Goal: Task Accomplishment & Management: Use online tool/utility

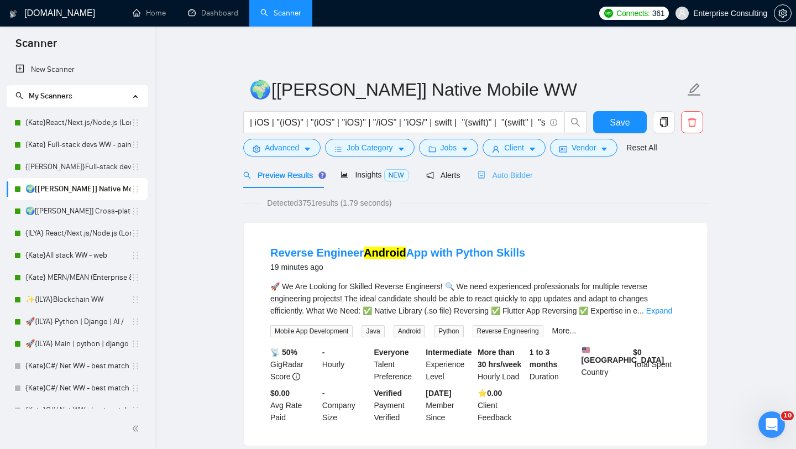
click at [499, 182] on div "Auto Bidder" at bounding box center [505, 175] width 55 height 26
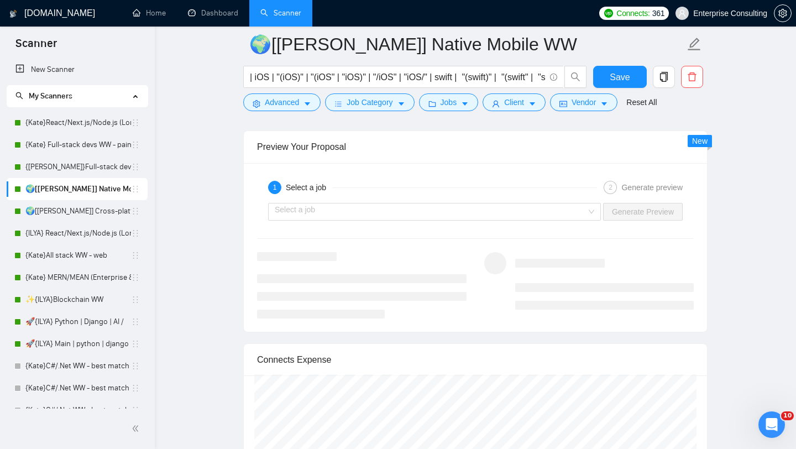
scroll to position [2179, 0]
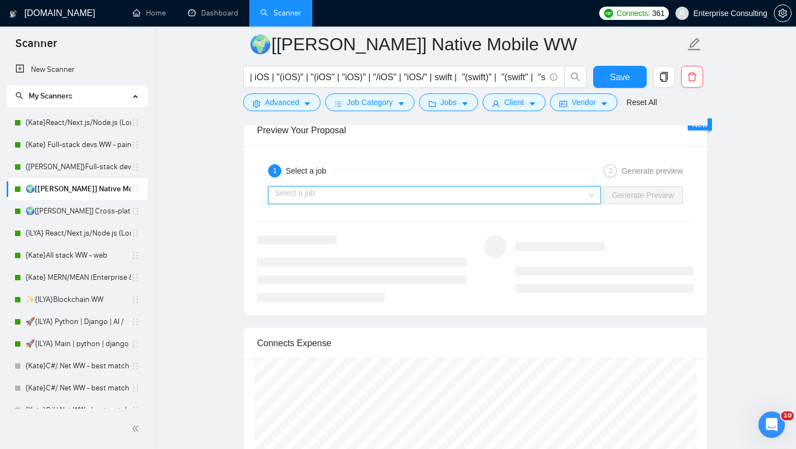
click at [469, 190] on input "search" at bounding box center [431, 195] width 312 height 17
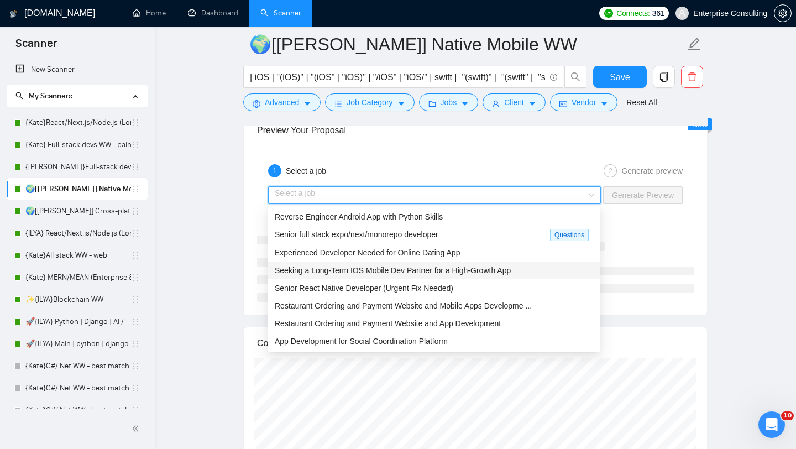
click at [384, 272] on span "Seeking a Long-Term IOS Mobile Dev Partner for a High-Growth App" at bounding box center [393, 270] width 236 height 9
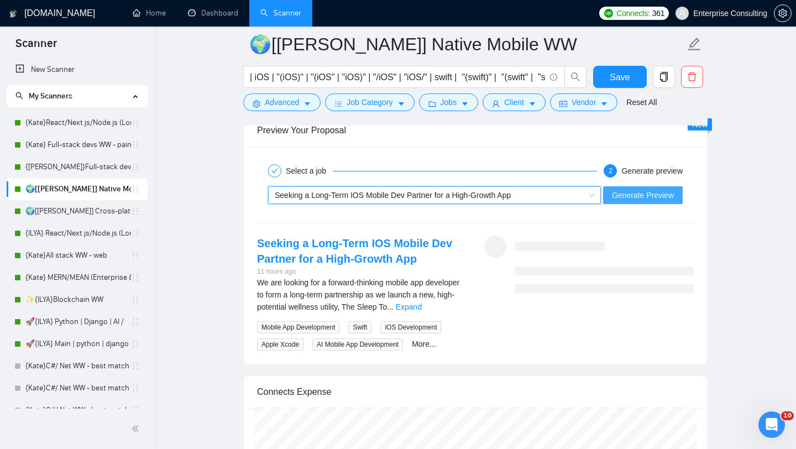
click at [641, 202] on button "Generate Preview" at bounding box center [643, 195] width 80 height 18
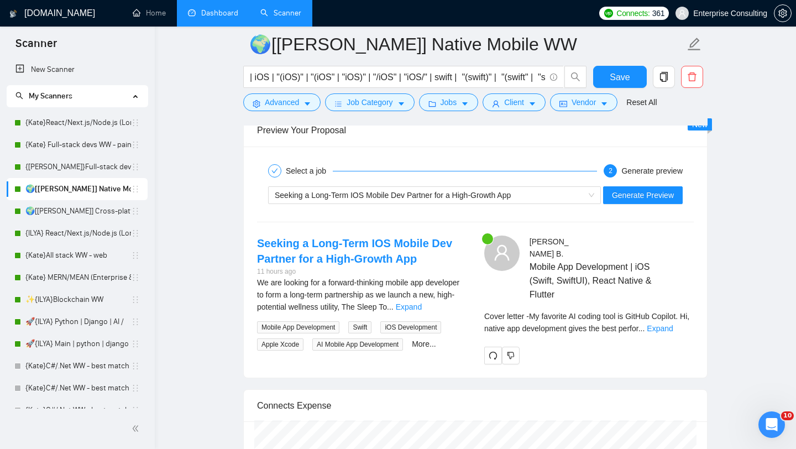
click at [200, 14] on link "Dashboard" at bounding box center [213, 12] width 50 height 9
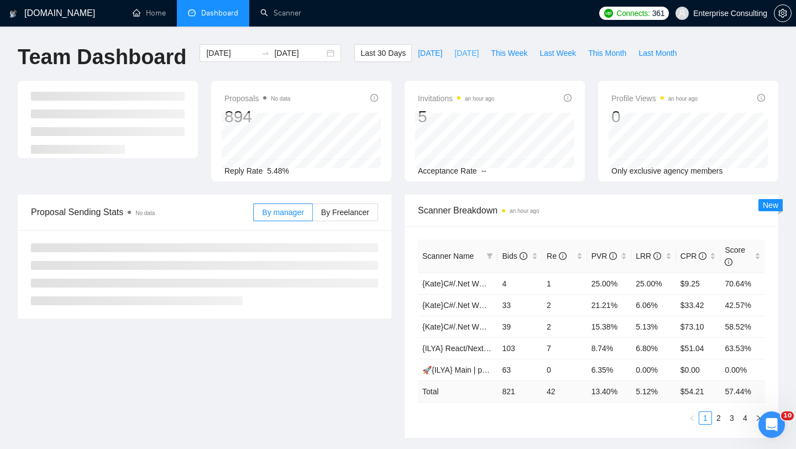
click at [455, 53] on span "[DATE]" at bounding box center [466, 53] width 24 height 12
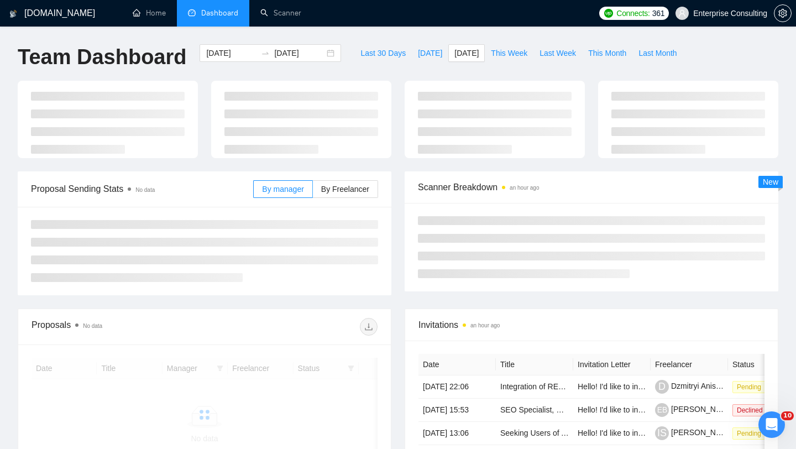
type input "[DATE]"
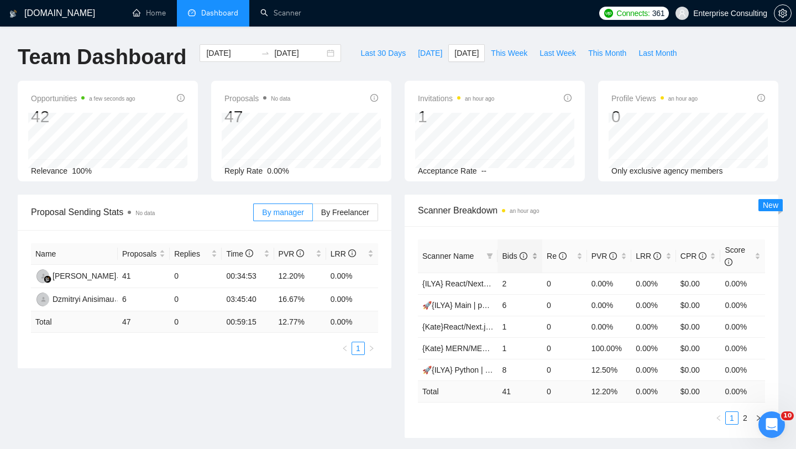
click at [517, 260] on span "Bids" at bounding box center [516, 256] width 28 height 12
click at [746, 419] on link "2" at bounding box center [745, 418] width 12 height 12
click at [734, 421] on link "1" at bounding box center [732, 418] width 12 height 12
click at [744, 417] on link "2" at bounding box center [745, 418] width 12 height 12
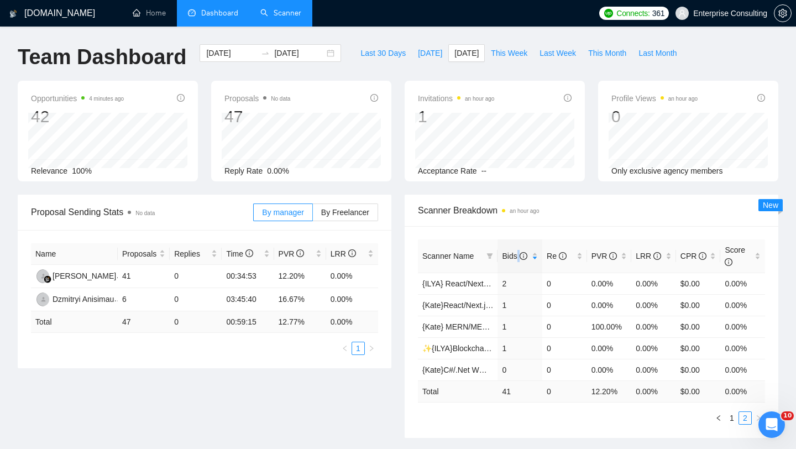
click at [301, 18] on link "Scanner" at bounding box center [280, 12] width 41 height 9
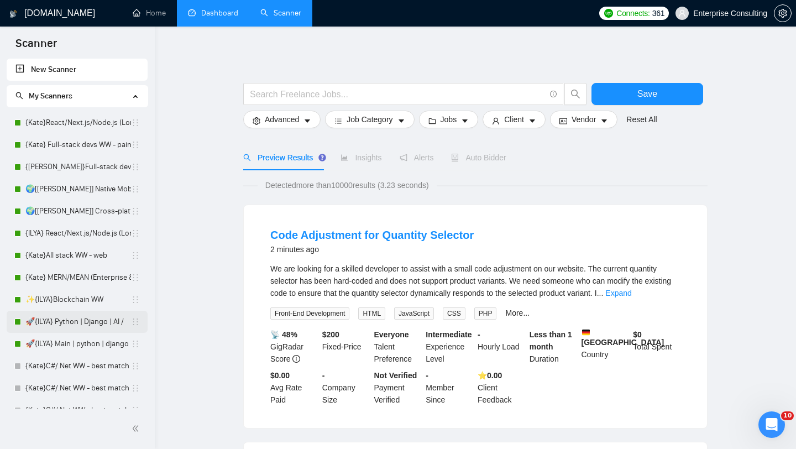
click at [97, 328] on link "🚀{ILYA} Python | Django | AI /" at bounding box center [78, 322] width 106 height 22
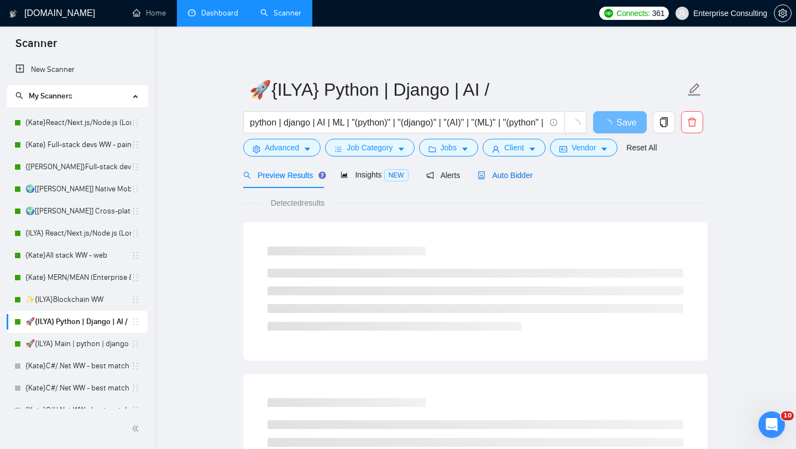
click at [518, 177] on span "Auto Bidder" at bounding box center [505, 175] width 55 height 9
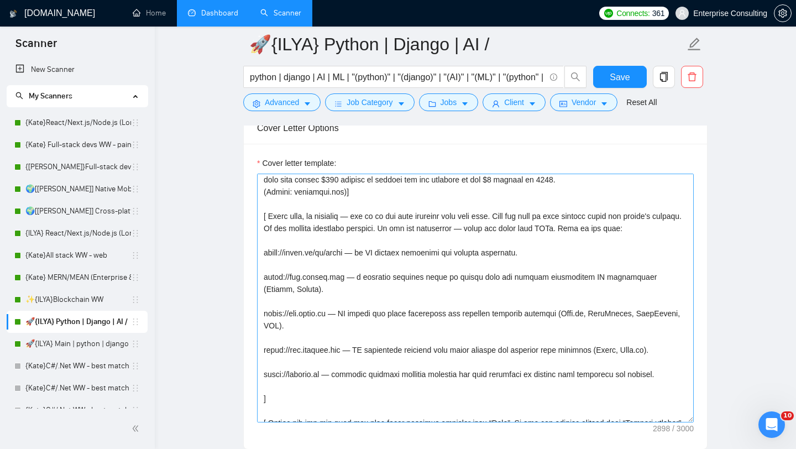
scroll to position [296, 0]
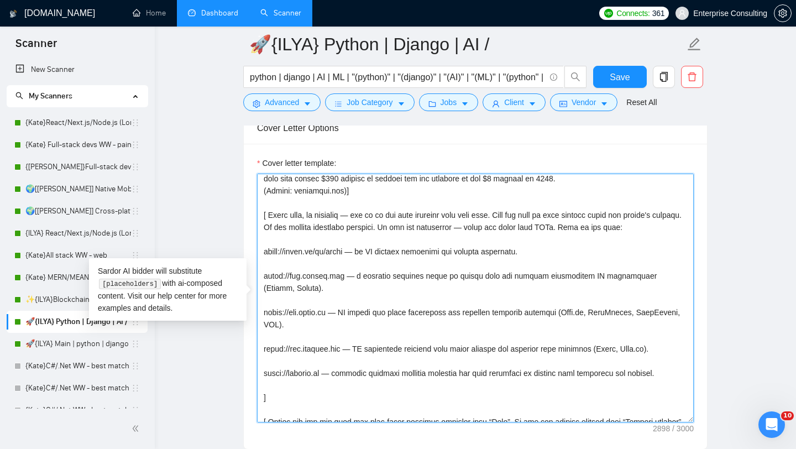
drag, startPoint x: 273, startPoint y: 398, endPoint x: 259, endPoint y: 217, distance: 181.8
click at [259, 217] on textarea "Cover letter template:" at bounding box center [475, 298] width 437 height 249
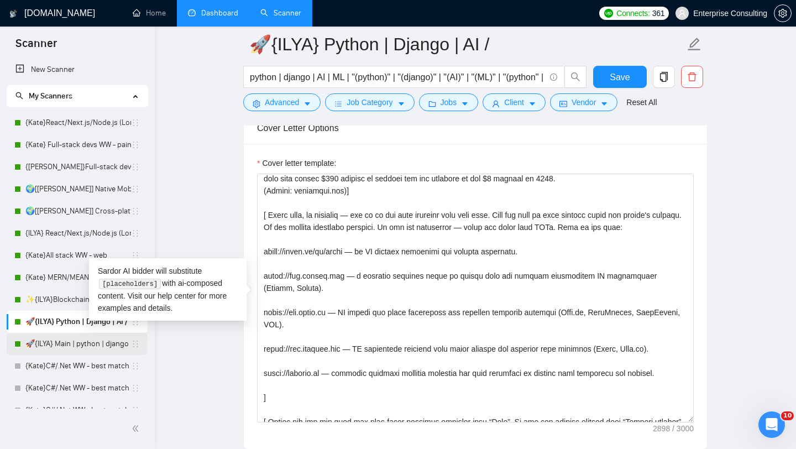
click at [46, 342] on link "🚀{ILYA} Main | python | django | AI (+less than 30 h)" at bounding box center [78, 344] width 106 height 22
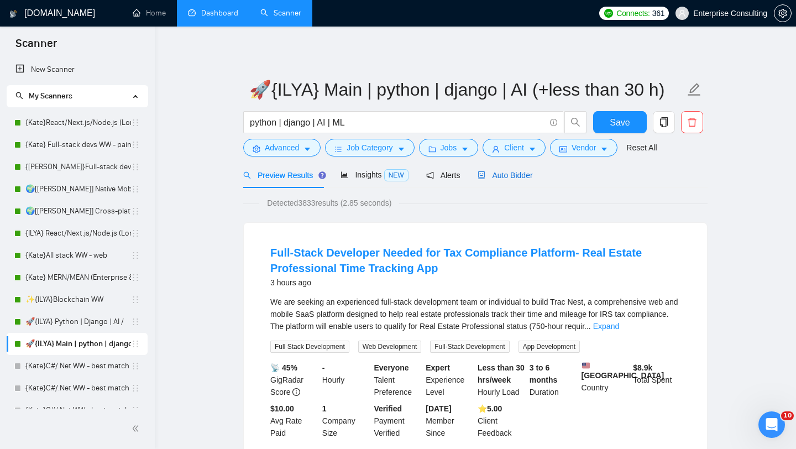
click at [528, 178] on span "Auto Bidder" at bounding box center [505, 175] width 55 height 9
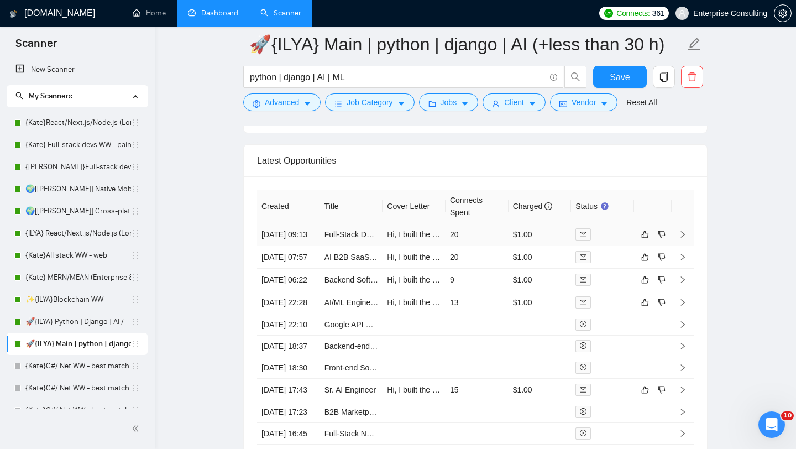
scroll to position [2644, 0]
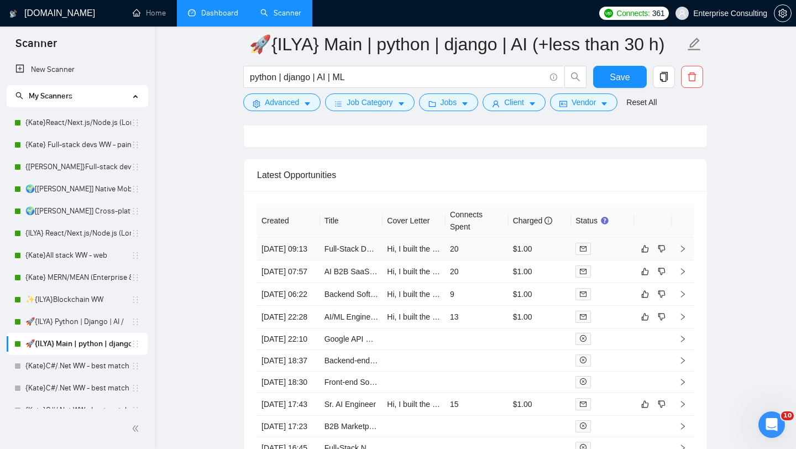
click at [683, 252] on icon "right" at bounding box center [683, 248] width 4 height 7
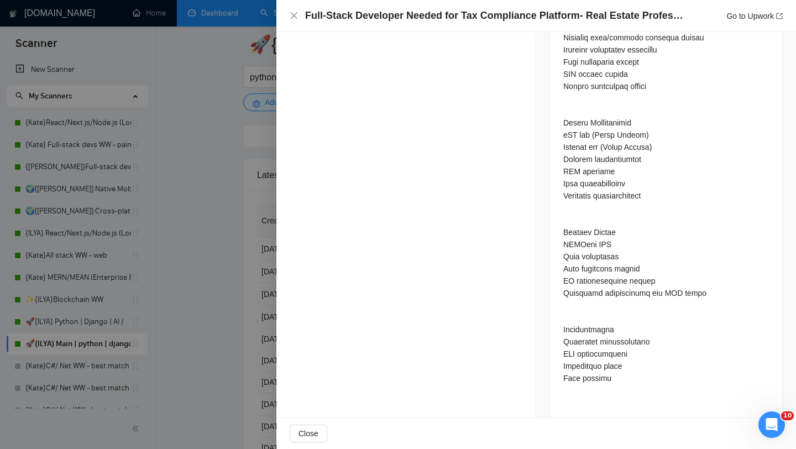
scroll to position [1171, 0]
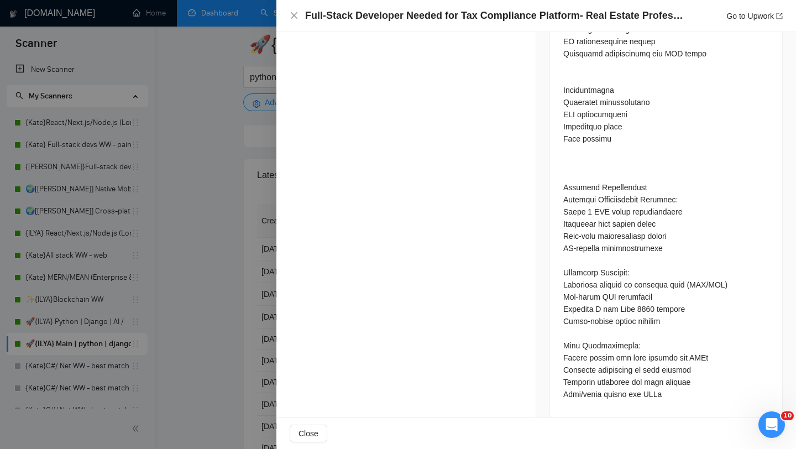
click at [222, 294] on div at bounding box center [398, 224] width 796 height 449
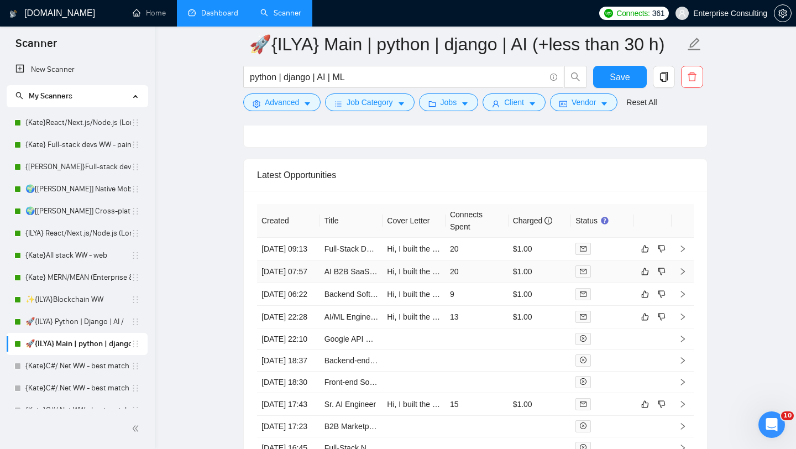
click at [680, 275] on icon "right" at bounding box center [683, 272] width 8 height 8
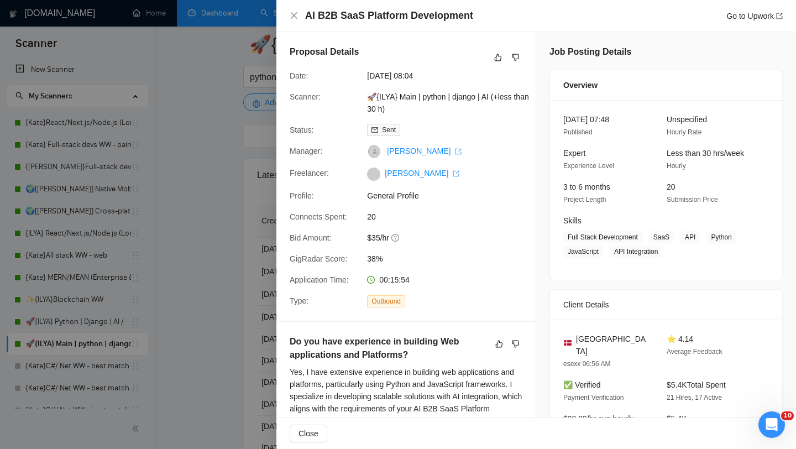
click at [226, 179] on div at bounding box center [398, 224] width 796 height 449
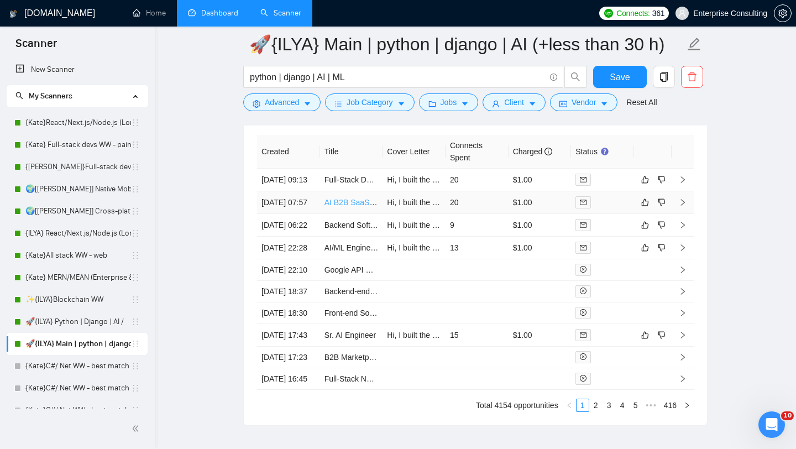
scroll to position [2714, 0]
click at [684, 227] on icon "right" at bounding box center [683, 223] width 8 height 8
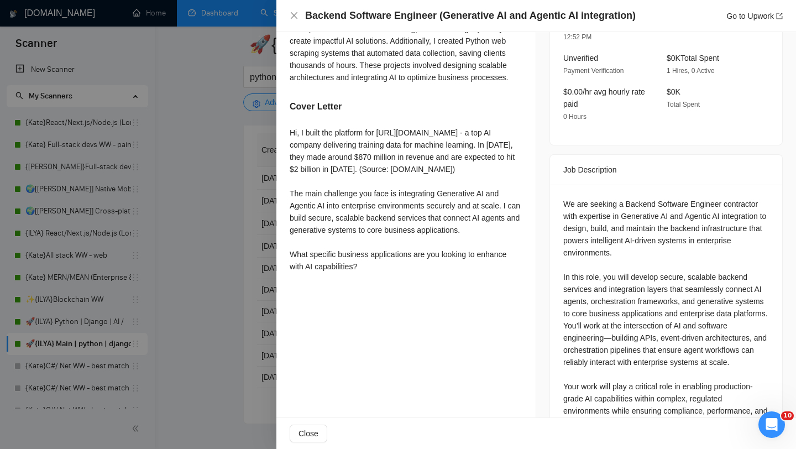
scroll to position [461, 0]
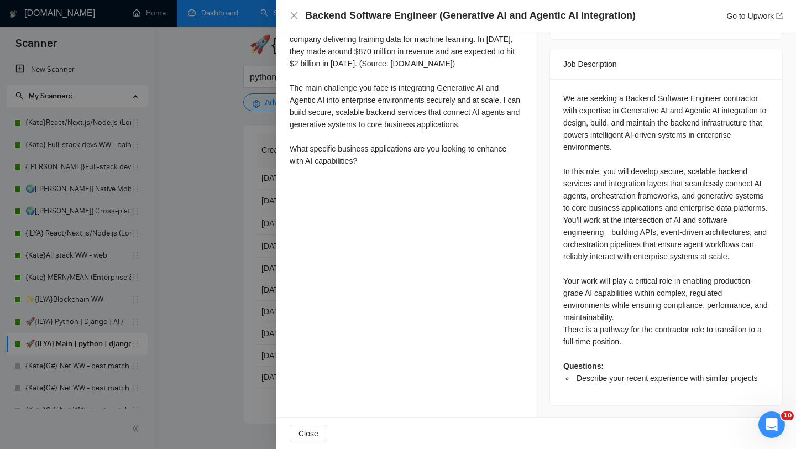
click at [265, 235] on div at bounding box center [398, 224] width 796 height 449
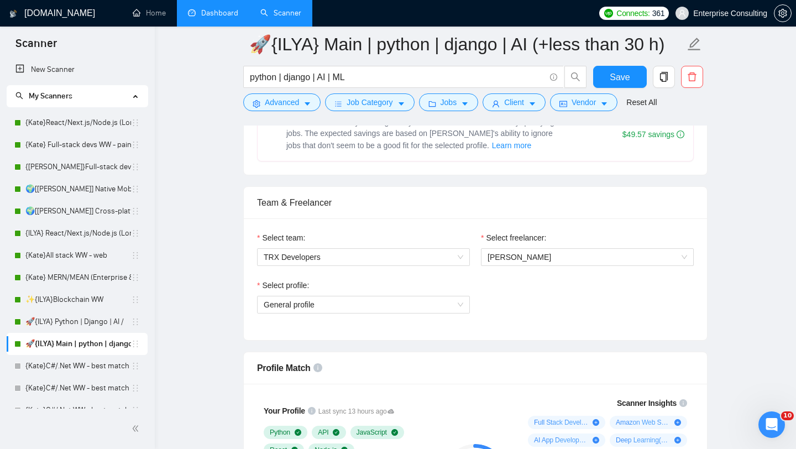
scroll to position [550, 0]
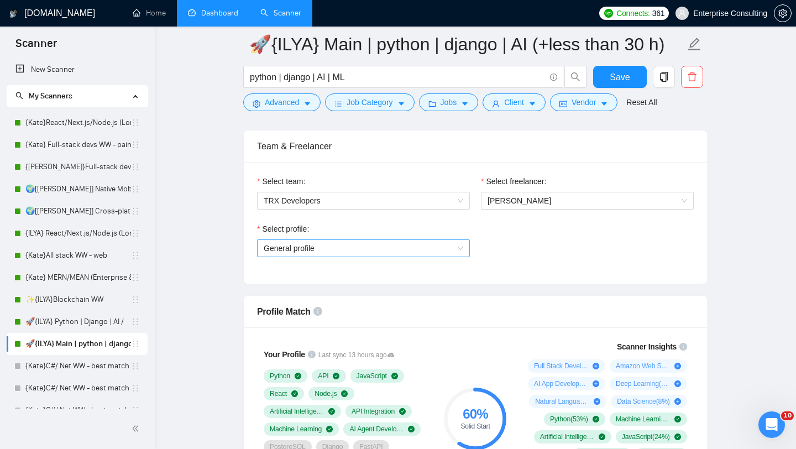
click at [411, 243] on span "General profile" at bounding box center [364, 248] width 200 height 17
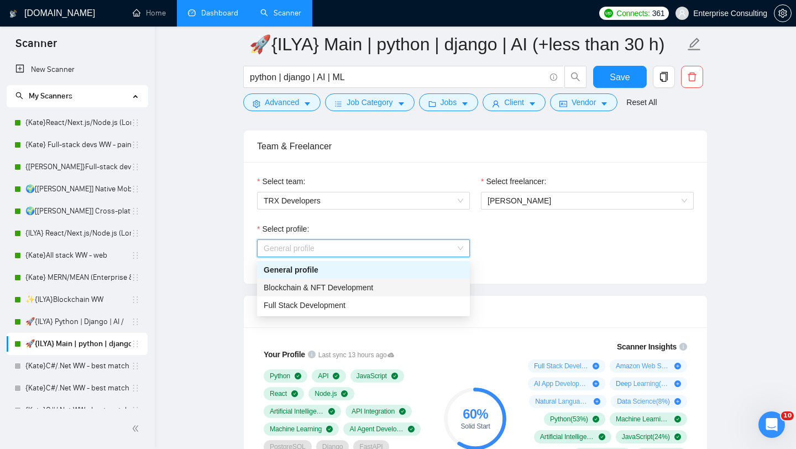
click at [358, 286] on span "Blockchain & NFT Development" at bounding box center [318, 287] width 109 height 9
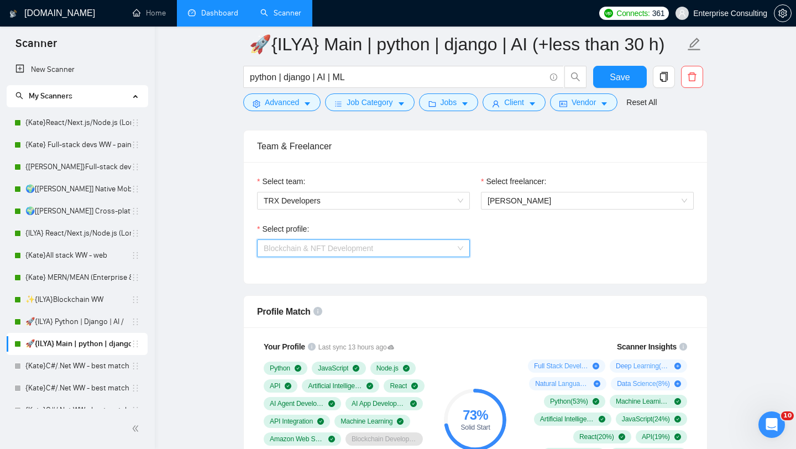
click at [441, 256] on span "Blockchain & NFT Development" at bounding box center [364, 248] width 200 height 17
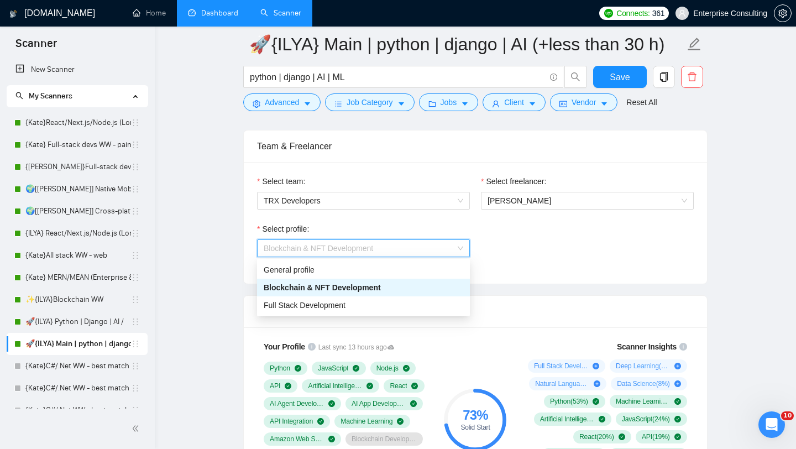
click at [564, 261] on div "Select profile: Blockchain & NFT Development" at bounding box center [476, 247] width 448 height 48
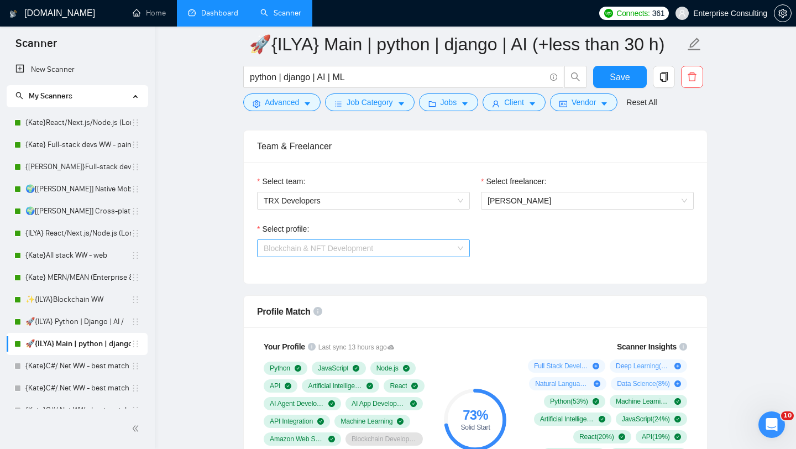
click at [448, 245] on span "Blockchain & NFT Development" at bounding box center [364, 248] width 200 height 17
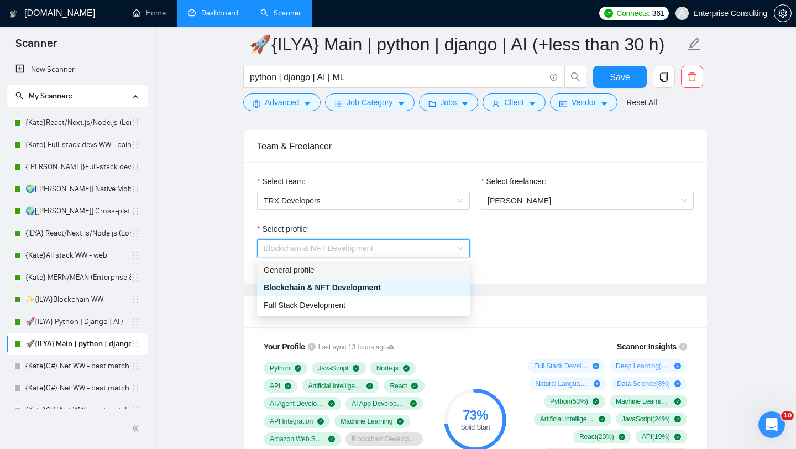
click at [427, 268] on div "General profile" at bounding box center [364, 270] width 200 height 12
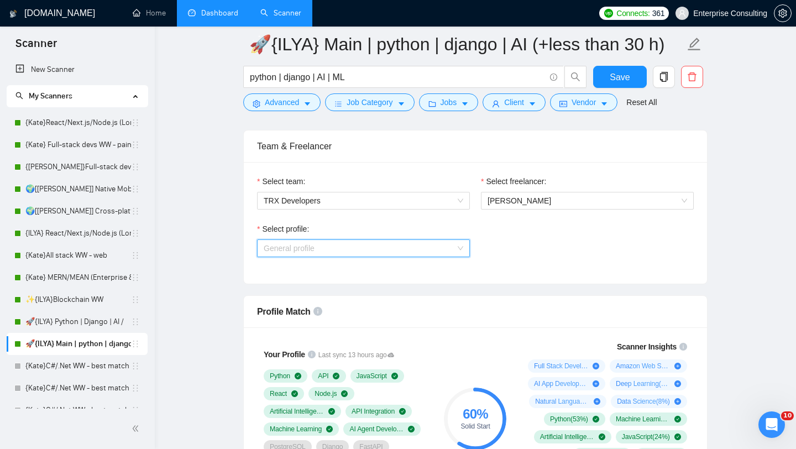
click at [453, 249] on span "General profile" at bounding box center [364, 248] width 200 height 17
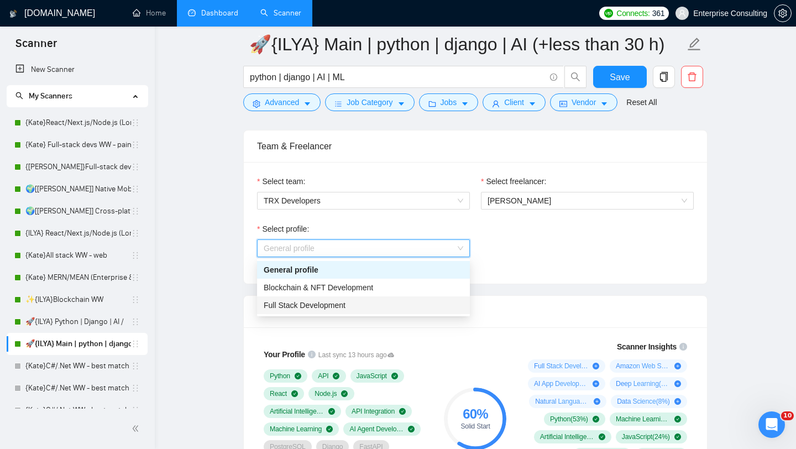
click at [405, 306] on div "Full Stack Development" at bounding box center [364, 305] width 200 height 12
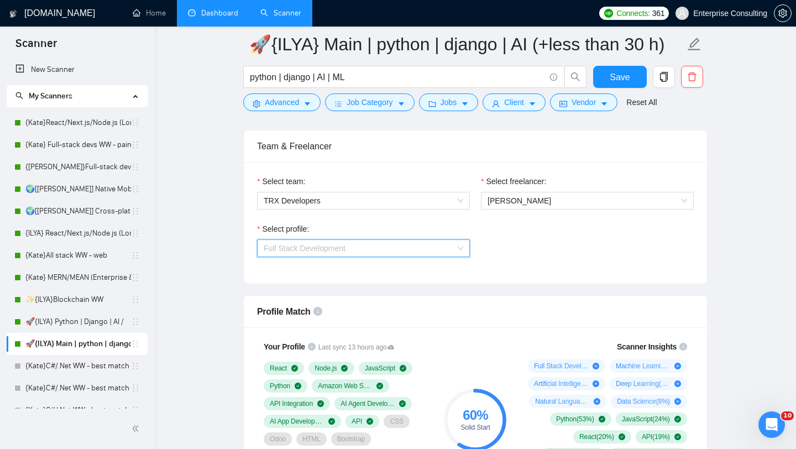
click at [448, 252] on span "Full Stack Development" at bounding box center [364, 248] width 200 height 17
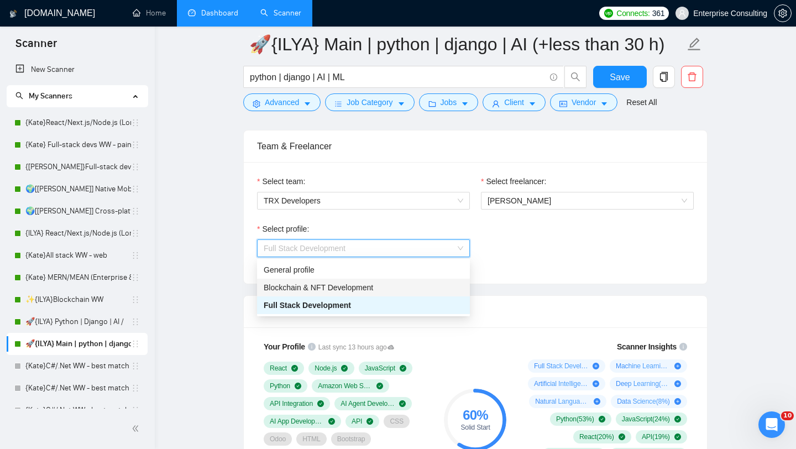
click at [411, 281] on div "Blockchain & NFT Development" at bounding box center [364, 287] width 200 height 12
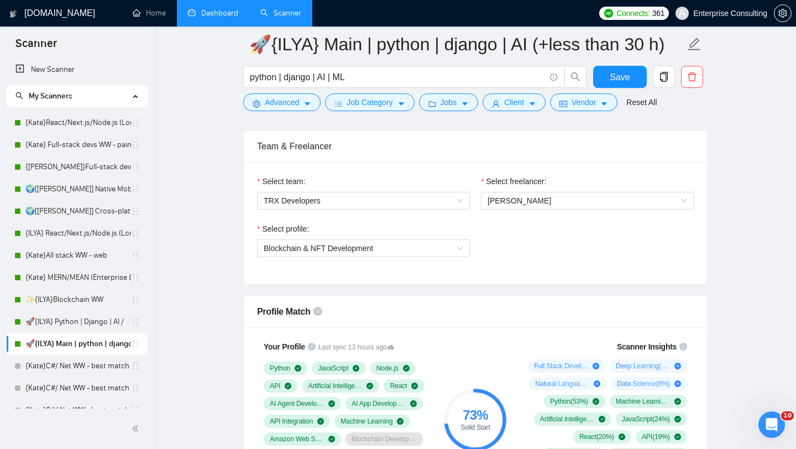
click at [430, 258] on div "Select profile: Blockchain & NFT Development" at bounding box center [364, 247] width 224 height 48
click at [428, 251] on span "Blockchain & NFT Development" at bounding box center [364, 248] width 200 height 17
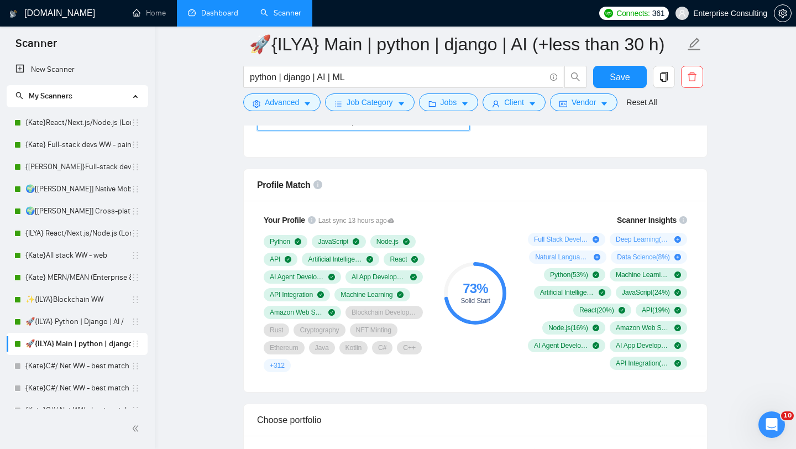
scroll to position [677, 0]
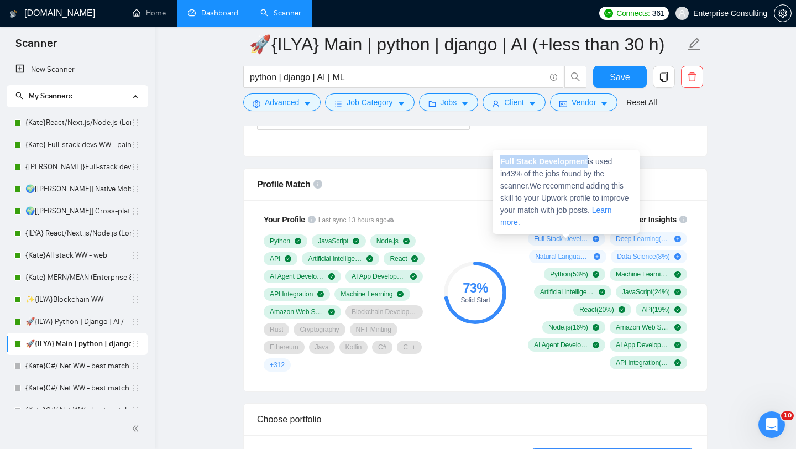
drag, startPoint x: 500, startPoint y: 163, endPoint x: 590, endPoint y: 158, distance: 90.3
click at [590, 158] on span "Full Stack Development is used in 43 % of the jobs found by the scanner. We rec…" at bounding box center [564, 192] width 129 height 70
copy strong "Full Stack Development"
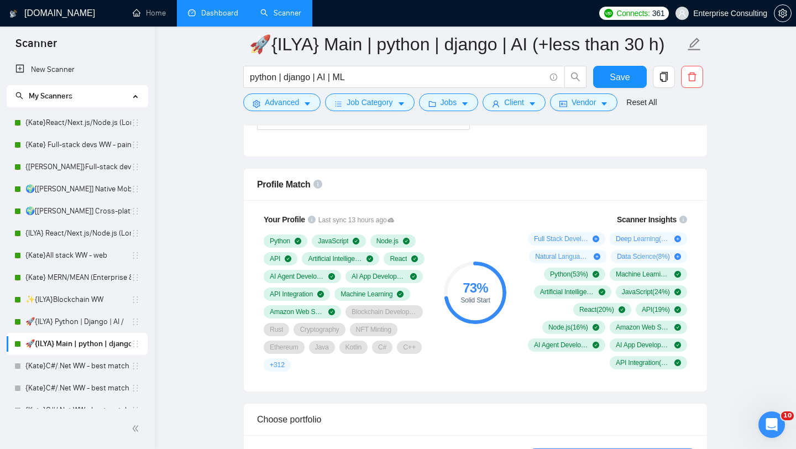
click at [554, 216] on div "Scanner Insights" at bounding box center [606, 220] width 164 height 8
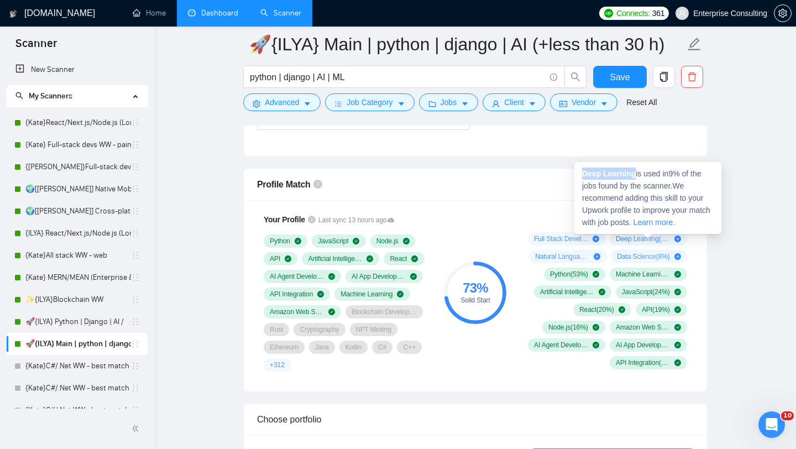
drag, startPoint x: 638, startPoint y: 174, endPoint x: 584, endPoint y: 174, distance: 53.6
click at [584, 174] on span "Deep Learning is used in 9 % of the jobs found by the scanner. We recommend add…" at bounding box center [646, 197] width 128 height 57
copy strong "Deep Learning"
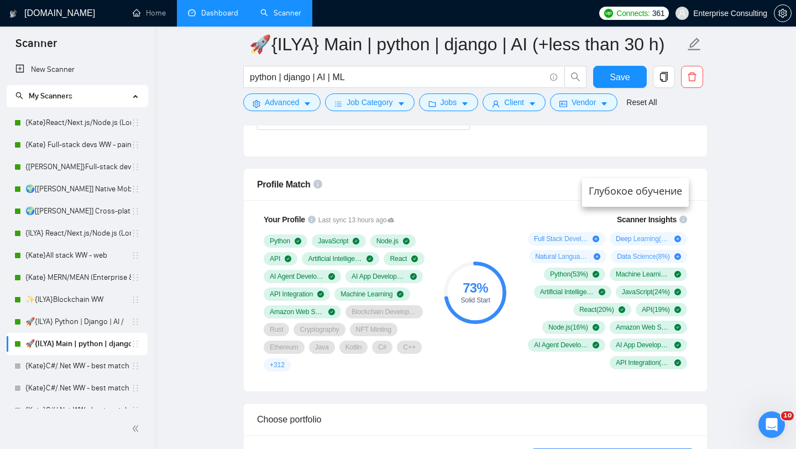
click at [488, 175] on div "Profile Match" at bounding box center [475, 185] width 437 height 32
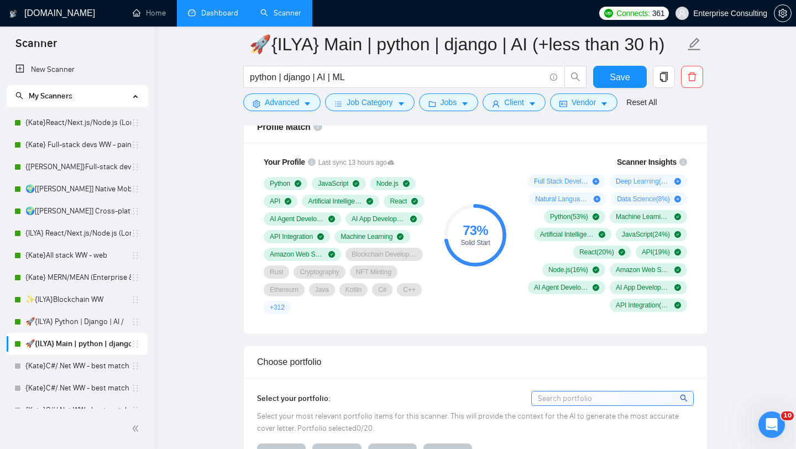
scroll to position [734, 0]
click at [75, 300] on link "✨{ILYA}Blockchain WW" at bounding box center [78, 300] width 106 height 22
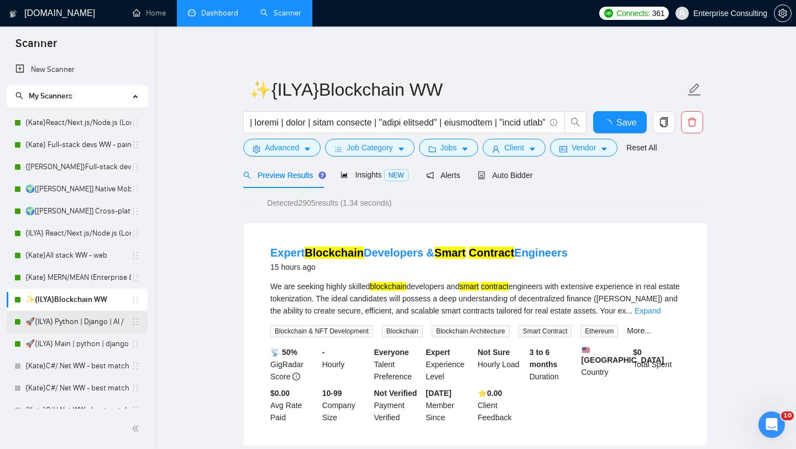
click at [86, 322] on link "🚀{ILYA} Python | Django | AI /" at bounding box center [78, 322] width 106 height 22
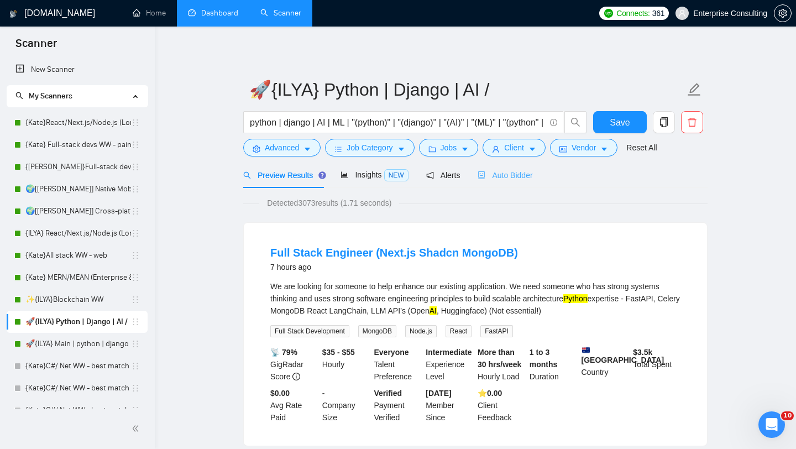
click at [515, 184] on div "Auto Bidder" at bounding box center [505, 175] width 55 height 26
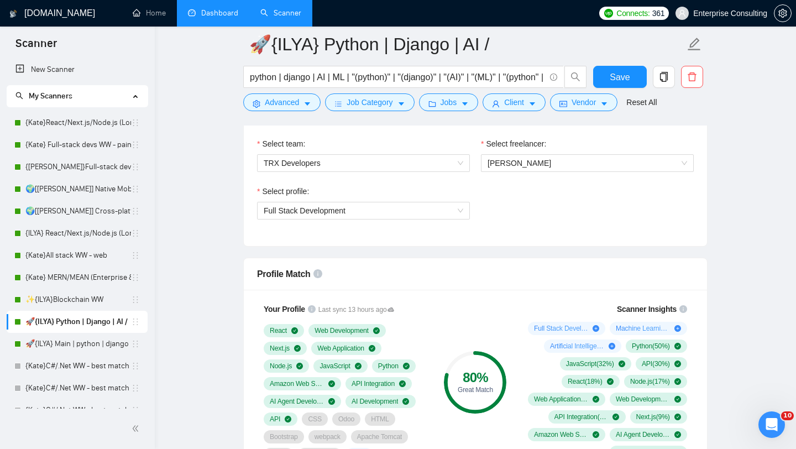
scroll to position [583, 0]
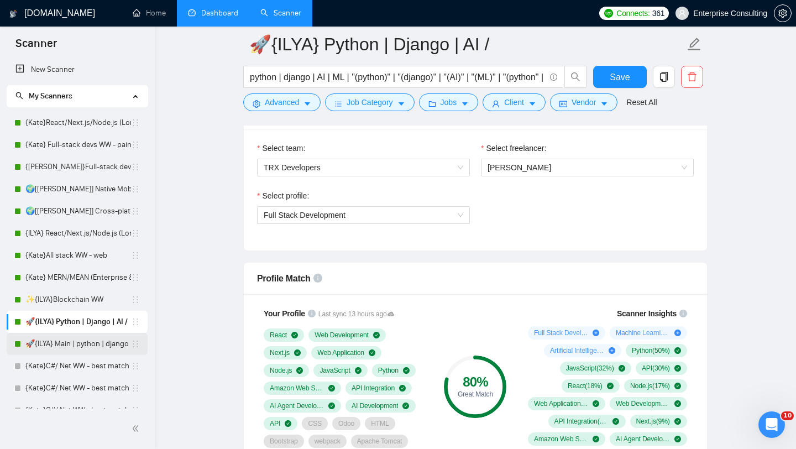
click at [83, 347] on link "🚀{ILYA} Main | python | django | AI (+less than 30 h)" at bounding box center [78, 344] width 106 height 22
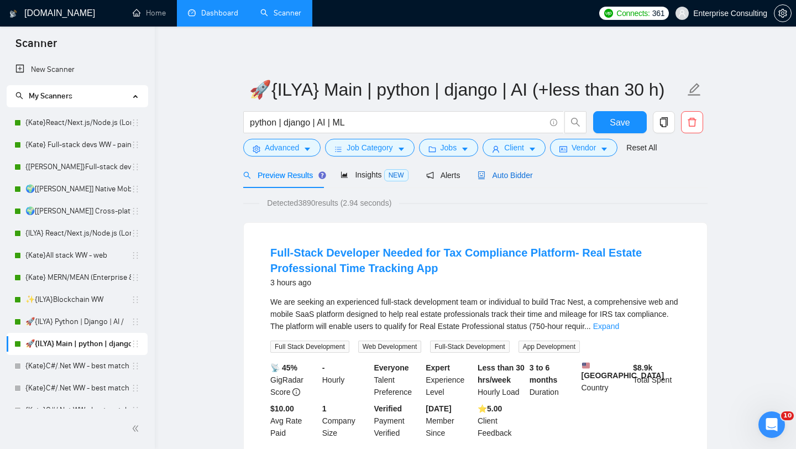
click at [521, 171] on span "Auto Bidder" at bounding box center [505, 175] width 55 height 9
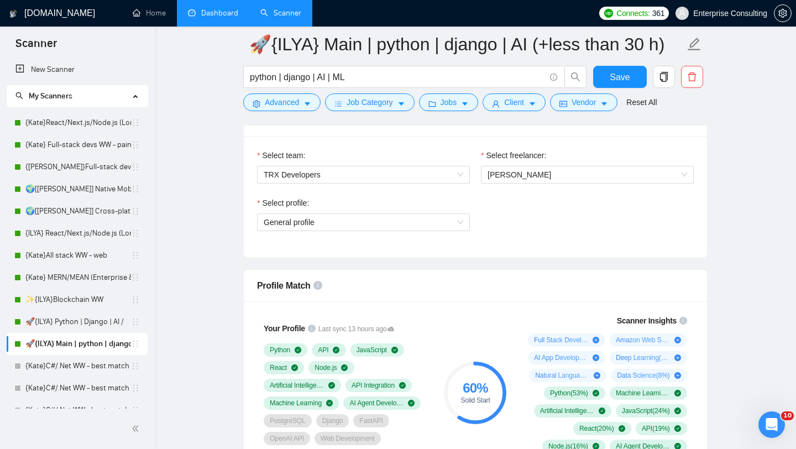
scroll to position [575, 0]
click at [416, 223] on span "General profile" at bounding box center [364, 222] width 200 height 17
click at [76, 325] on link "🚀{ILYA} Python | Django | AI /" at bounding box center [78, 322] width 106 height 22
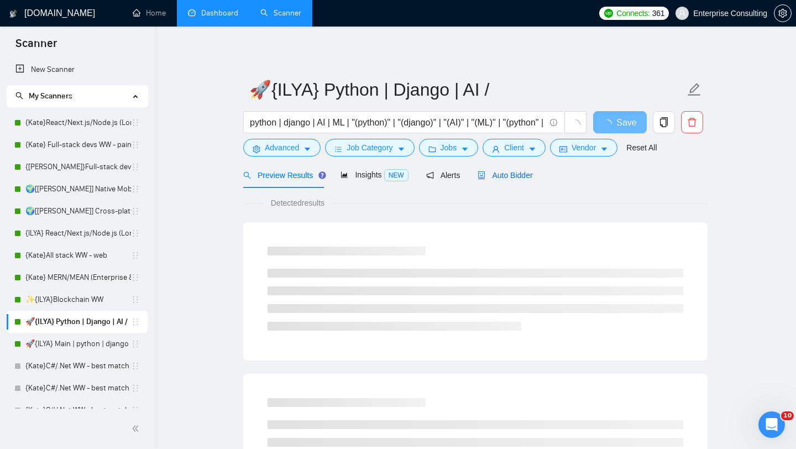
click at [512, 176] on span "Auto Bidder" at bounding box center [505, 175] width 55 height 9
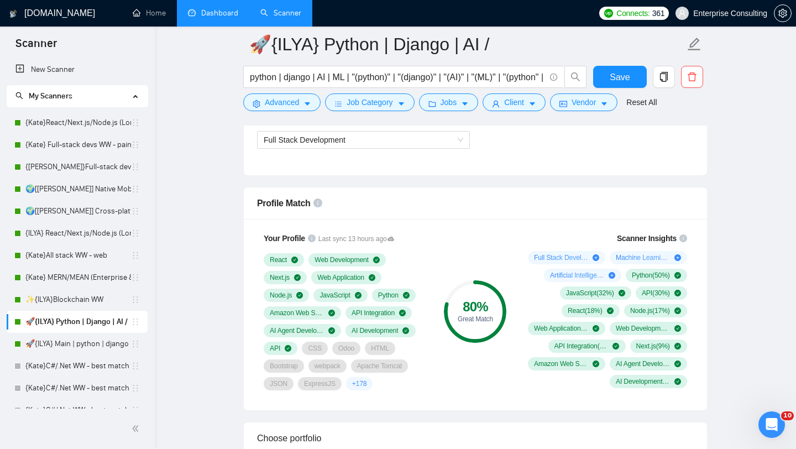
scroll to position [489, 0]
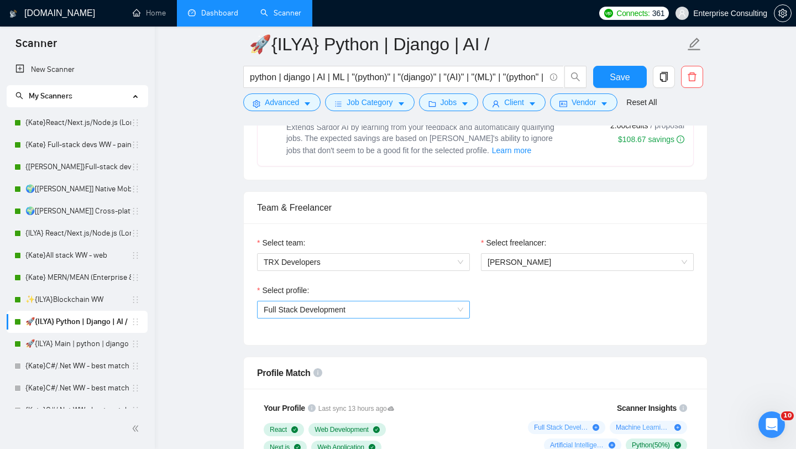
click at [346, 317] on span "Full Stack Development" at bounding box center [364, 309] width 200 height 17
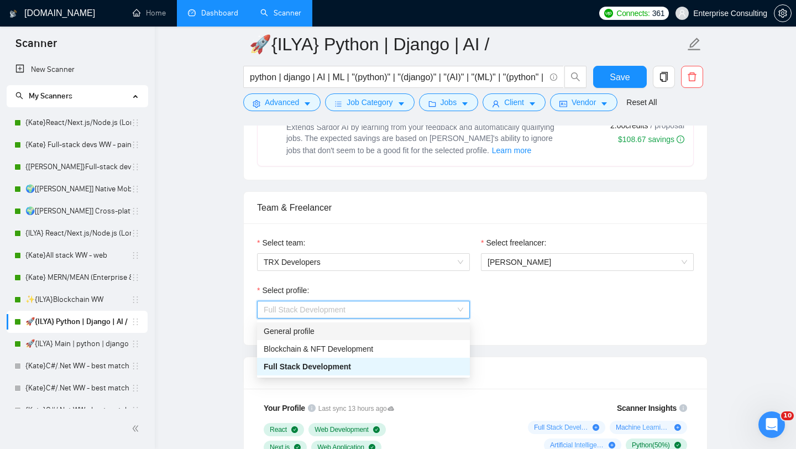
click at [323, 333] on div "General profile" at bounding box center [364, 331] width 200 height 12
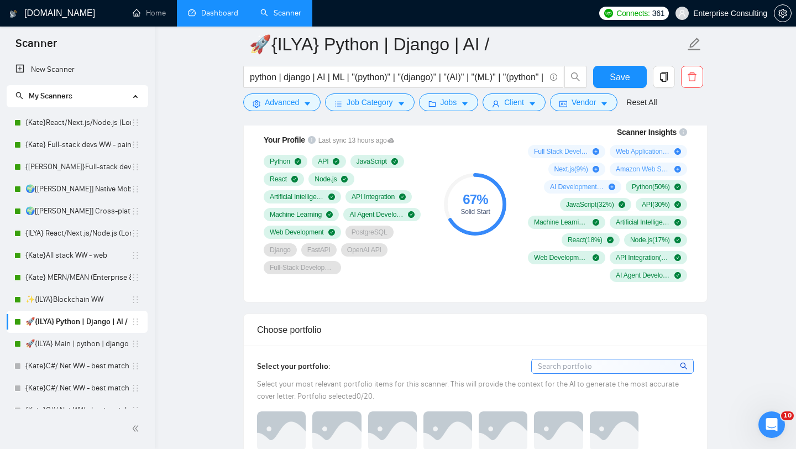
scroll to position [784, 0]
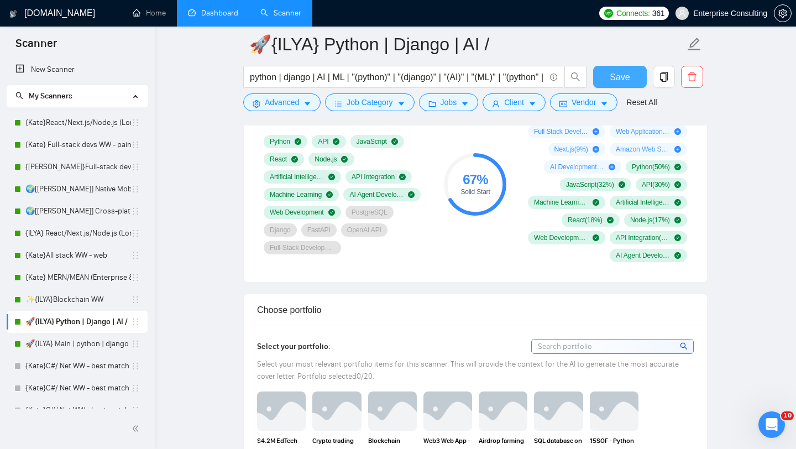
click at [626, 77] on span "Save" at bounding box center [620, 77] width 20 height 14
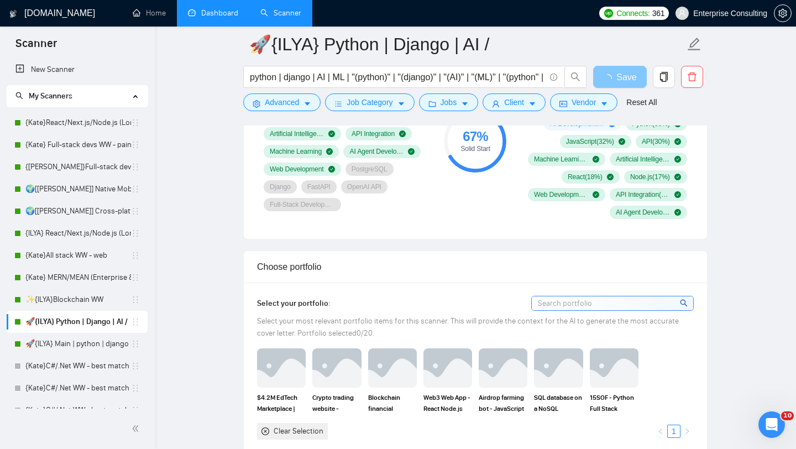
scroll to position [840, 0]
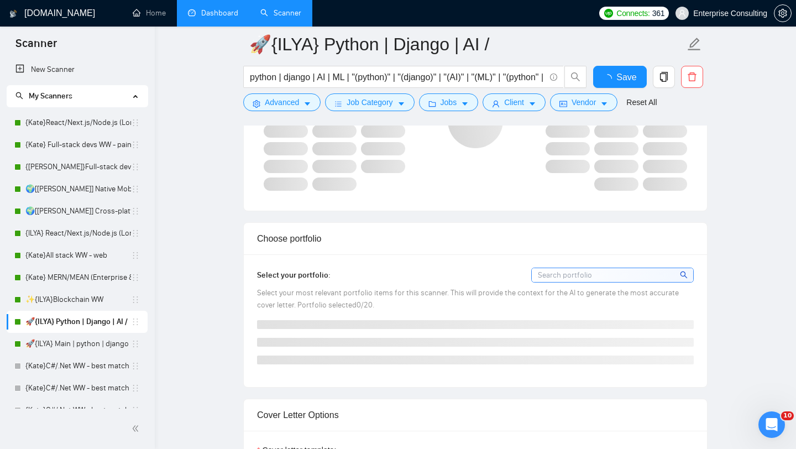
click at [562, 368] on div at bounding box center [475, 347] width 443 height 54
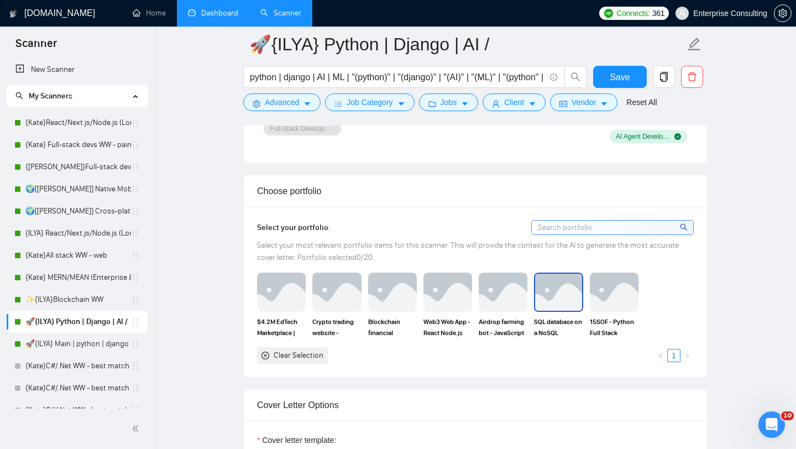
scroll to position [904, 0]
click at [627, 282] on img at bounding box center [614, 291] width 46 height 36
click at [560, 290] on img at bounding box center [558, 291] width 49 height 39
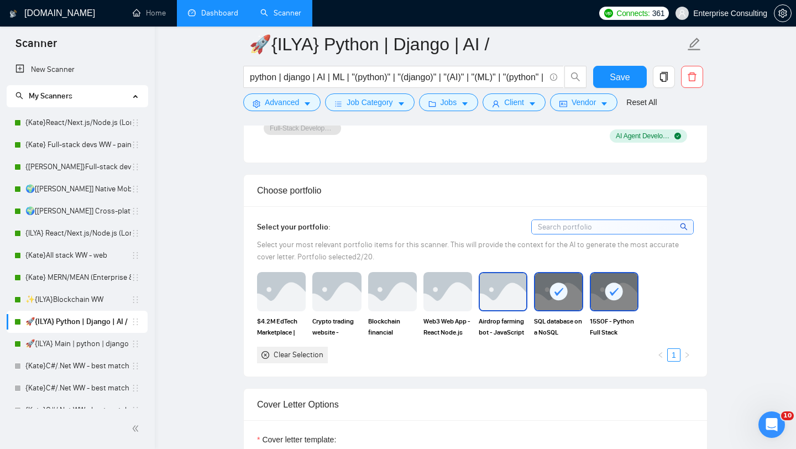
click at [492, 296] on img at bounding box center [503, 291] width 46 height 36
click at [445, 296] on img at bounding box center [448, 291] width 46 height 36
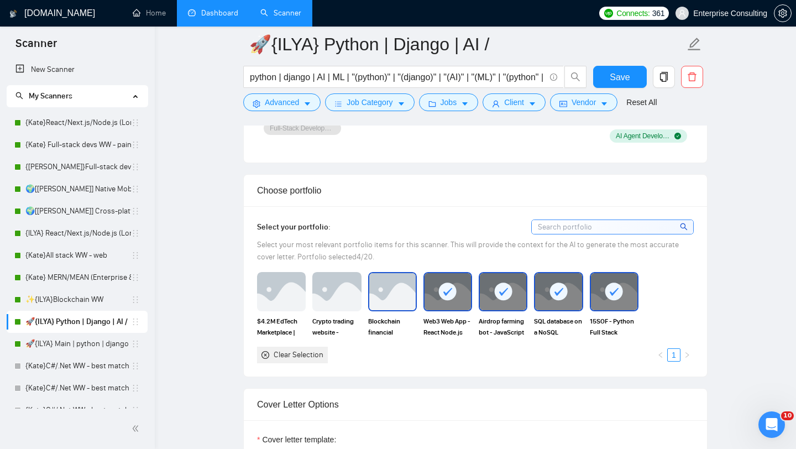
click at [384, 301] on img at bounding box center [392, 291] width 46 height 36
click at [336, 300] on img at bounding box center [336, 291] width 46 height 36
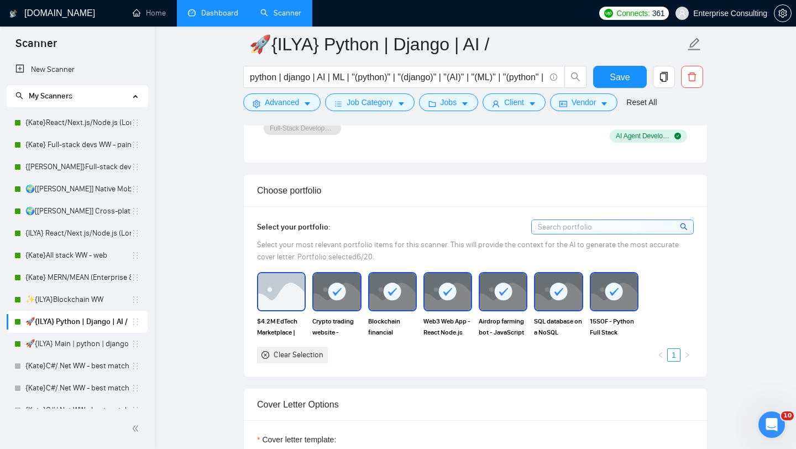
click at [286, 301] on img at bounding box center [281, 291] width 46 height 36
click at [271, 297] on div at bounding box center [281, 291] width 46 height 36
click at [324, 299] on div at bounding box center [336, 291] width 46 height 36
click at [277, 296] on img at bounding box center [281, 291] width 46 height 36
click at [313, 291] on img at bounding box center [336, 291] width 49 height 39
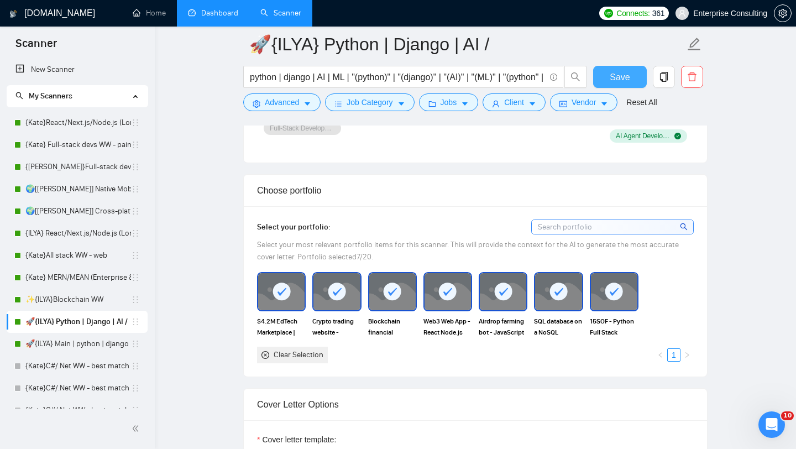
click at [624, 70] on span "Save" at bounding box center [620, 77] width 20 height 14
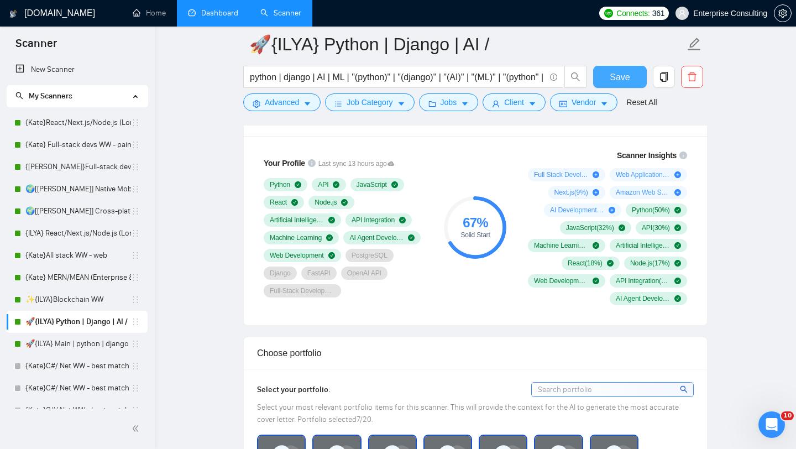
scroll to position [704, 0]
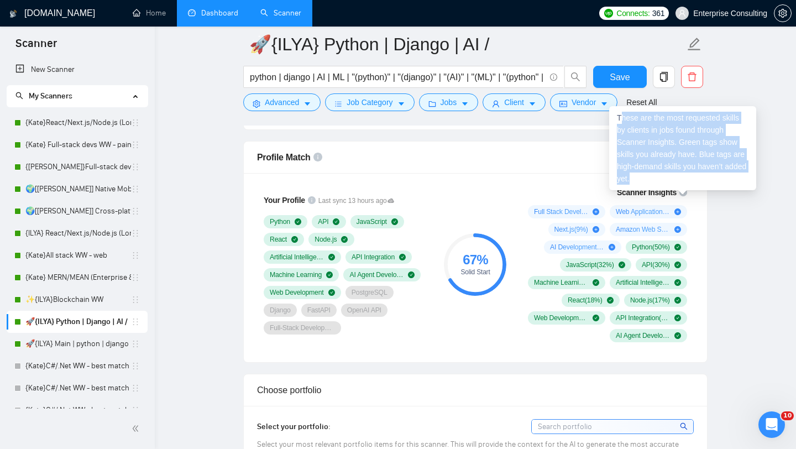
drag, startPoint x: 666, startPoint y: 179, endPoint x: 619, endPoint y: 118, distance: 76.1
click at [619, 118] on div "These are the most requested skills by clients in jobs found through Scanner In…" at bounding box center [682, 148] width 147 height 84
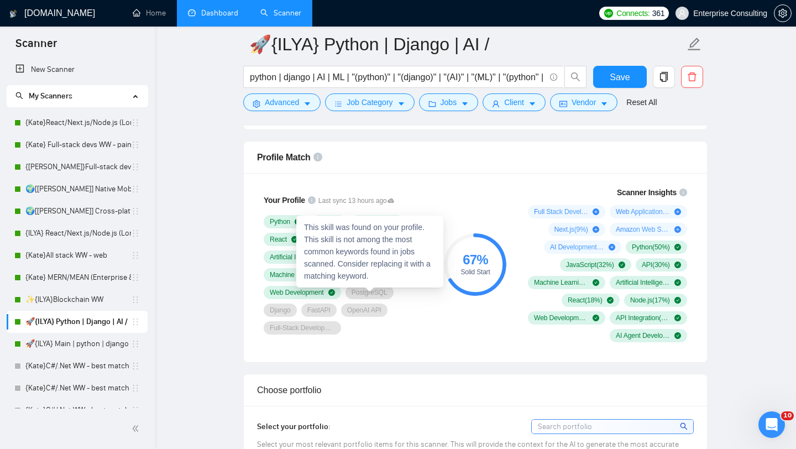
drag, startPoint x: 390, startPoint y: 291, endPoint x: 378, endPoint y: 291, distance: 12.7
click at [359, 291] on div "PostgreSQL" at bounding box center [370, 292] width 48 height 13
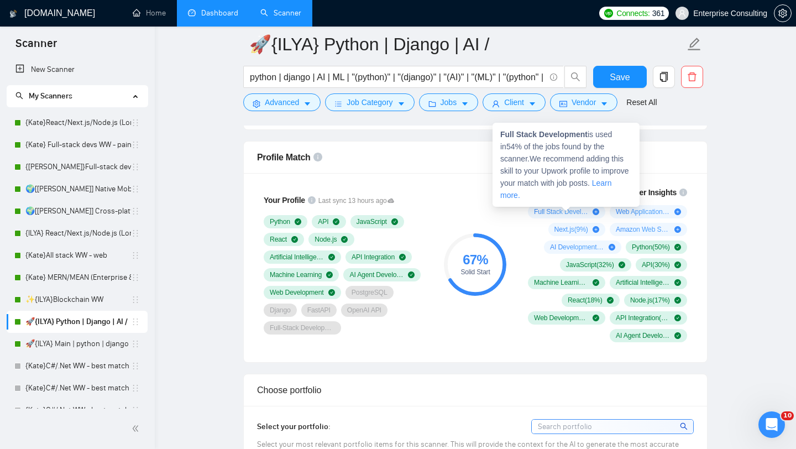
drag, startPoint x: 529, startPoint y: 211, endPoint x: 557, endPoint y: 150, distance: 66.3
drag, startPoint x: 500, startPoint y: 133, endPoint x: 591, endPoint y: 134, distance: 91.2
click at [591, 134] on span "Full Stack Development is used in 54 % of the jobs found by the scanner. We rec…" at bounding box center [564, 165] width 129 height 70
copy span "Full Stack Development"
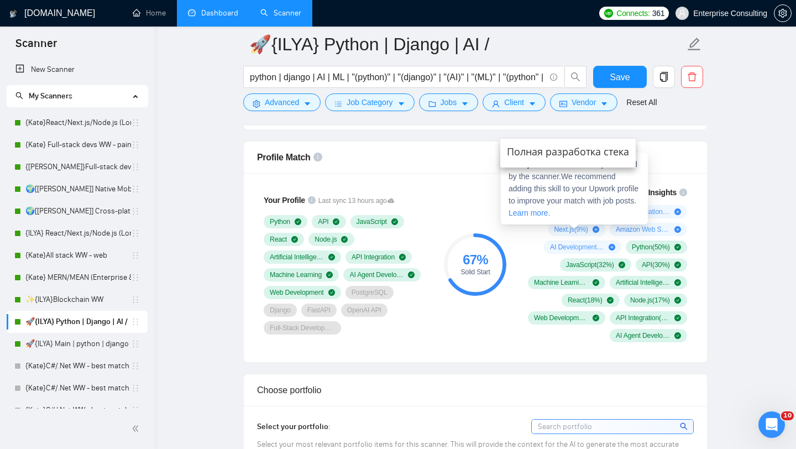
click at [561, 214] on span "Next.js is used in 9 % of the jobs found by the scanner. We recommend adding th…" at bounding box center [574, 188] width 130 height 57
drag, startPoint x: 537, startPoint y: 164, endPoint x: 509, endPoint y: 164, distance: 28.2
click at [509, 164] on span "Next.js is used in 9 % of the jobs found by the scanner. We recommend adding th…" at bounding box center [574, 188] width 130 height 57
copy span "Next.js"
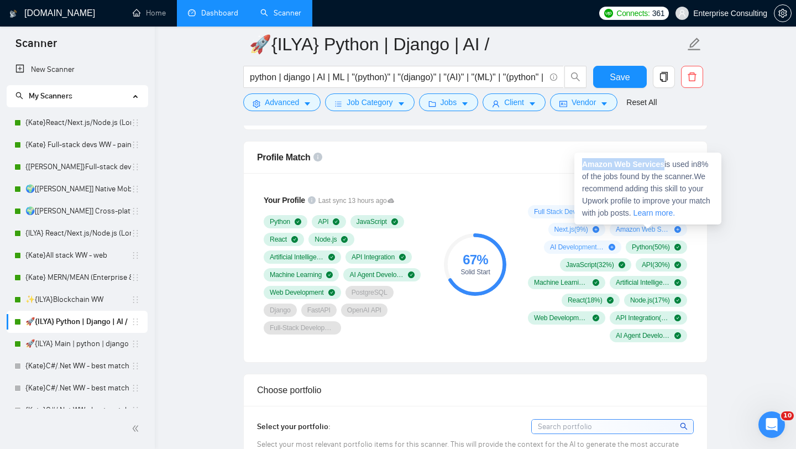
drag, startPoint x: 584, startPoint y: 163, endPoint x: 665, endPoint y: 168, distance: 80.8
click at [664, 168] on strong "Amazon Web Services" at bounding box center [623, 164] width 82 height 9
copy strong "Amazon Web Services"
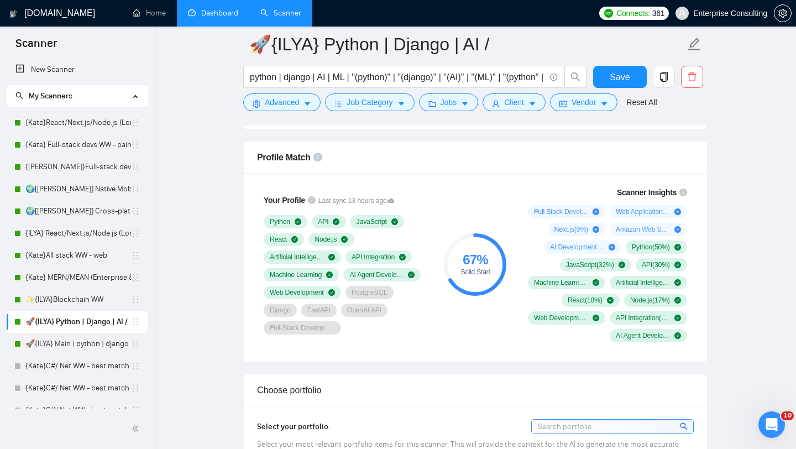
click at [505, 297] on div "67 % Solid Start" at bounding box center [475, 264] width 74 height 169
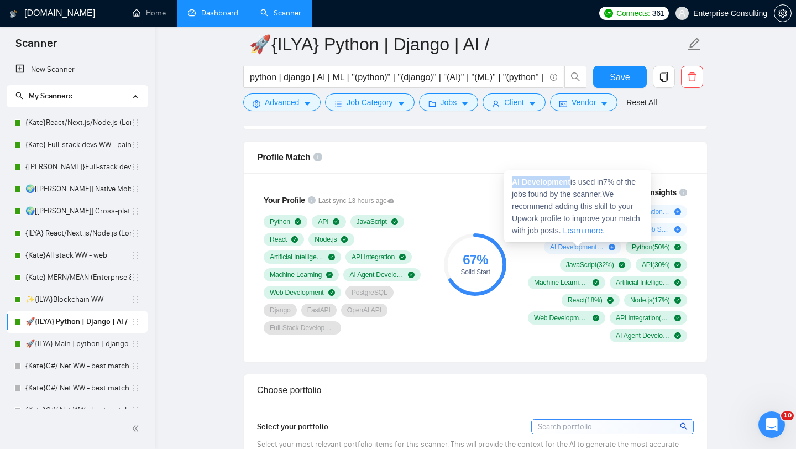
drag, startPoint x: 573, startPoint y: 183, endPoint x: 514, endPoint y: 182, distance: 59.2
click at [514, 182] on span "AI Development is used in 7 % of the jobs found by the scanner. We recommend ad…" at bounding box center [576, 205] width 128 height 57
copy strong "AI Development"
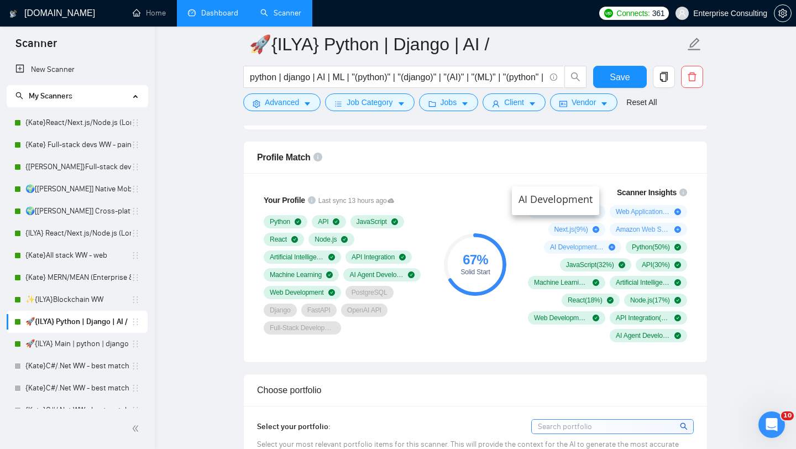
click at [519, 300] on div "Scanner Insights Full Stack Development ( 54 %) Web Application ( 11 %) Next.js…" at bounding box center [605, 264] width 177 height 169
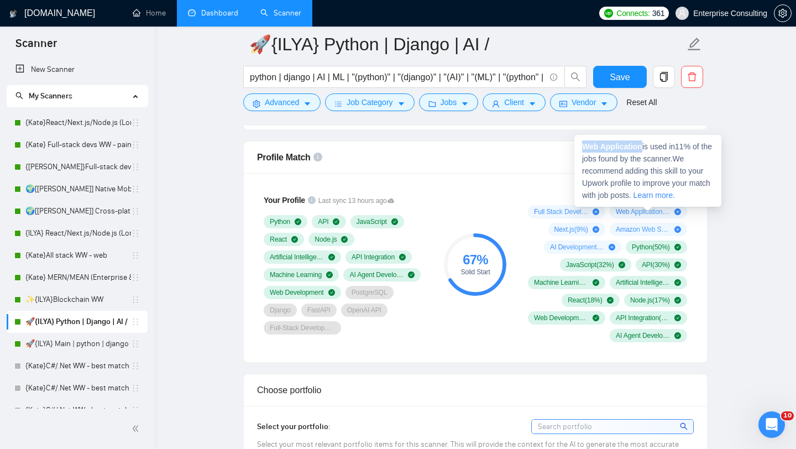
drag, startPoint x: 645, startPoint y: 145, endPoint x: 585, endPoint y: 145, distance: 59.7
click at [585, 145] on span "Web Application is used in 11 % of the jobs found by the scanner. We recommend …" at bounding box center [647, 170] width 130 height 57
copy strong "Web Application"
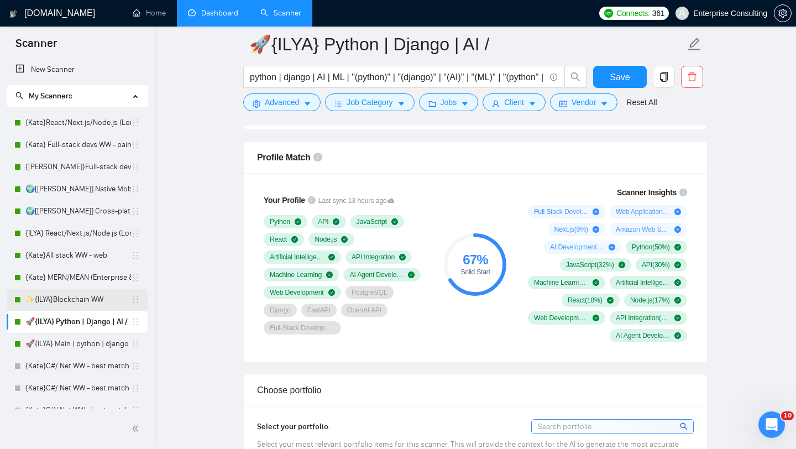
click at [76, 302] on link "✨{ILYA}Blockchain WW" at bounding box center [78, 300] width 106 height 22
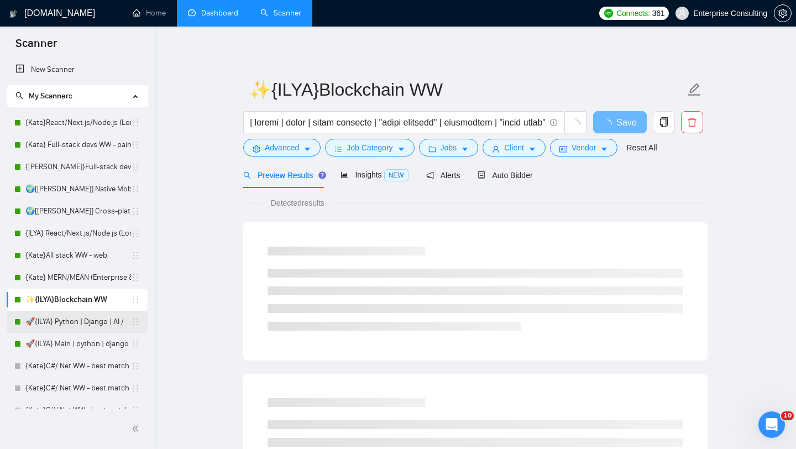
click at [82, 320] on link "🚀{ILYA} Python | Django | AI /" at bounding box center [78, 322] width 106 height 22
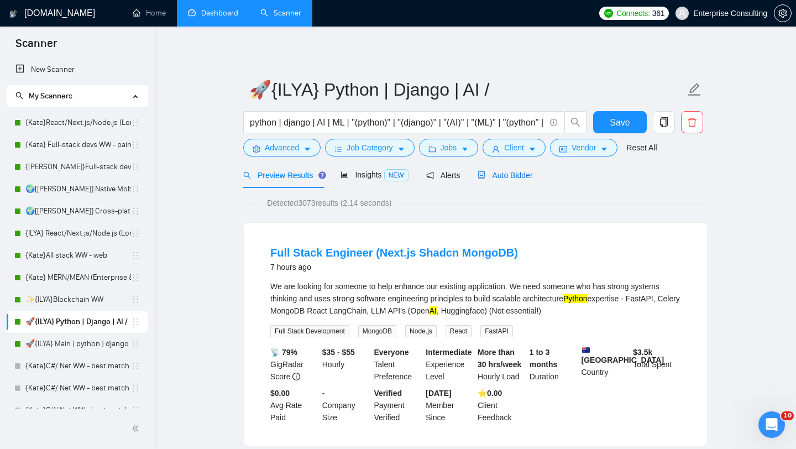
click at [529, 178] on span "Auto Bidder" at bounding box center [505, 175] width 55 height 9
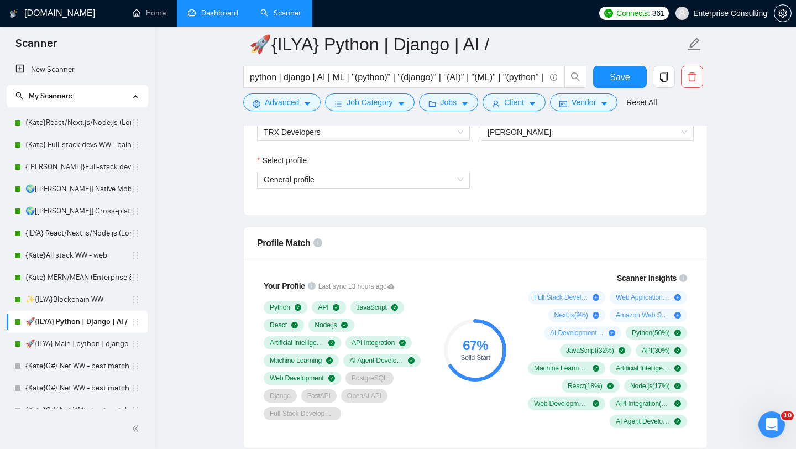
scroll to position [613, 0]
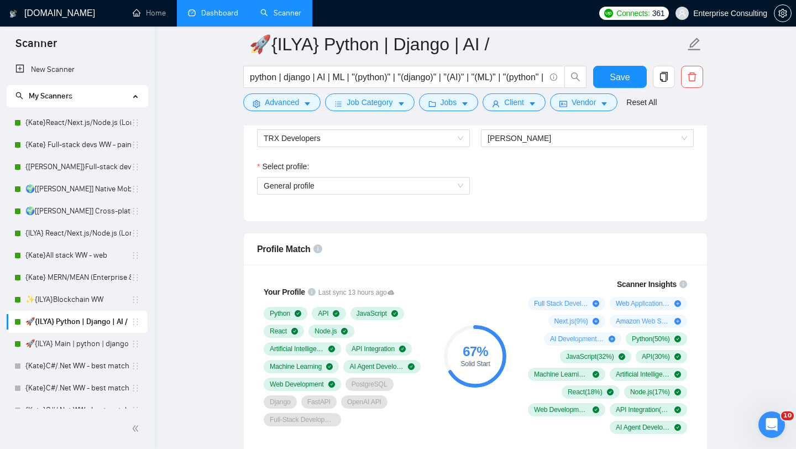
click at [425, 174] on div "Select profile:" at bounding box center [363, 168] width 213 height 17
click at [425, 183] on span "General profile" at bounding box center [364, 185] width 200 height 17
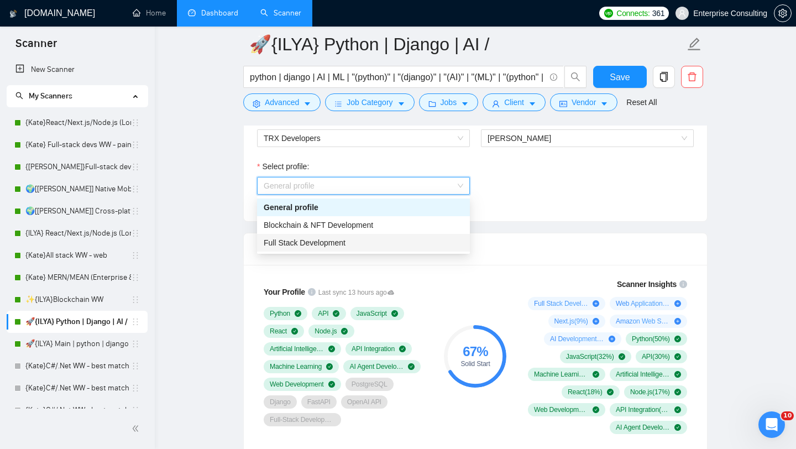
click at [379, 238] on div "Full Stack Development" at bounding box center [364, 243] width 200 height 12
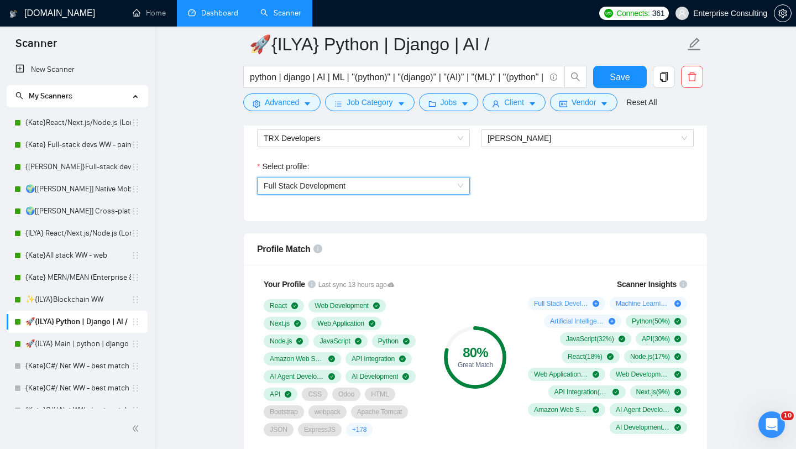
click at [418, 191] on span "Full Stack Development" at bounding box center [364, 185] width 200 height 17
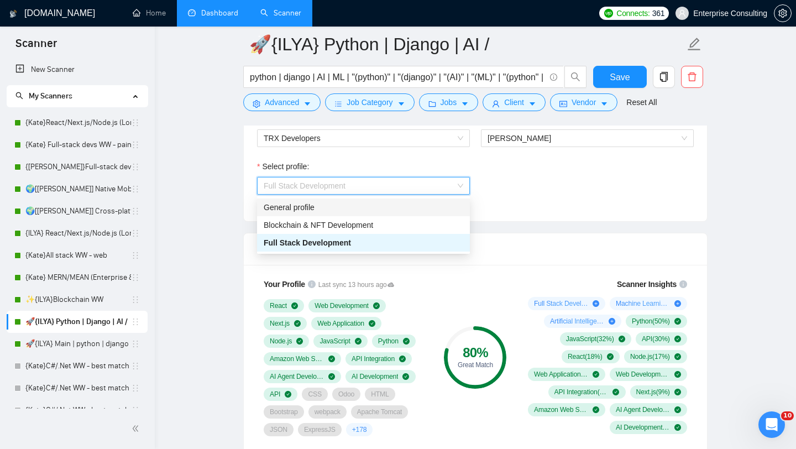
click at [393, 205] on div "General profile" at bounding box center [364, 207] width 200 height 12
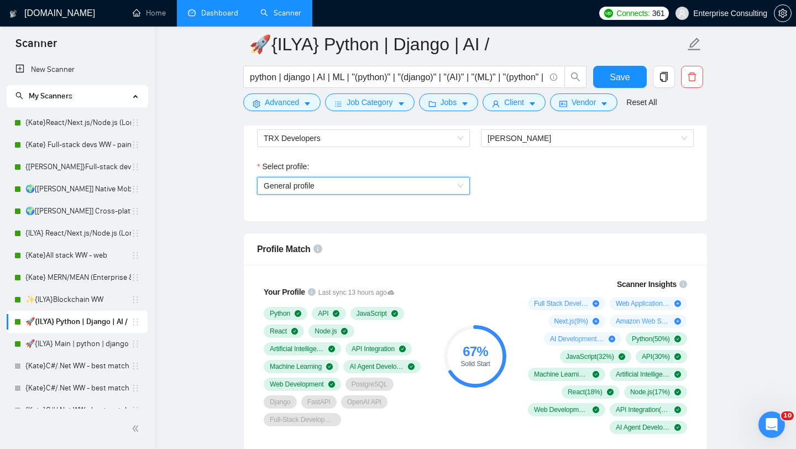
click at [399, 187] on span "General profile" at bounding box center [364, 185] width 200 height 17
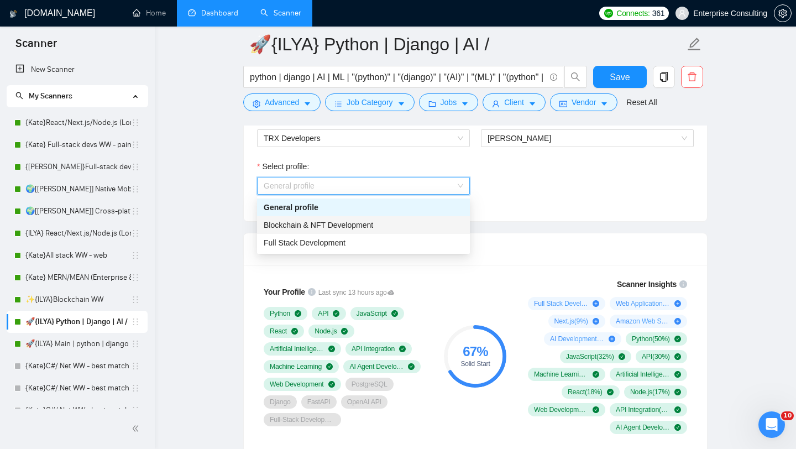
click at [357, 222] on span "Blockchain & NFT Development" at bounding box center [318, 225] width 109 height 9
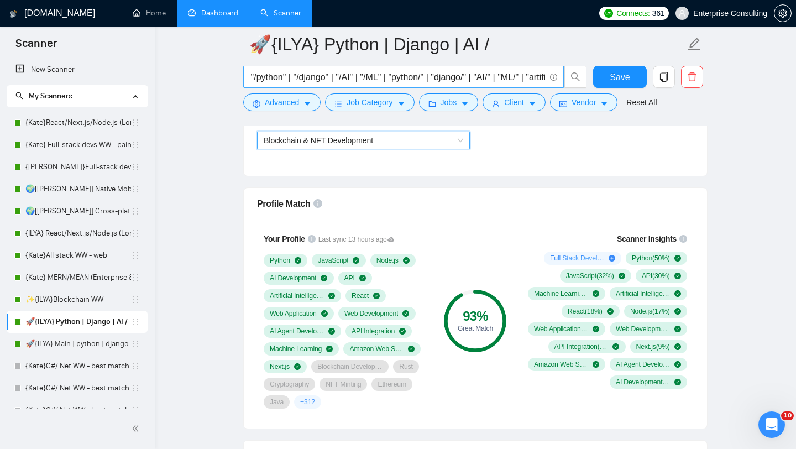
scroll to position [658, 0]
click at [415, 139] on span "Blockchain & NFT Development" at bounding box center [364, 140] width 200 height 17
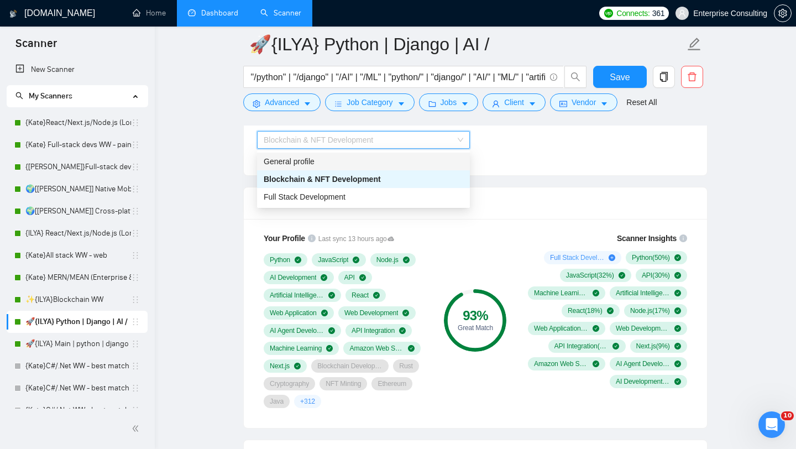
click at [432, 164] on div "General profile" at bounding box center [364, 161] width 200 height 12
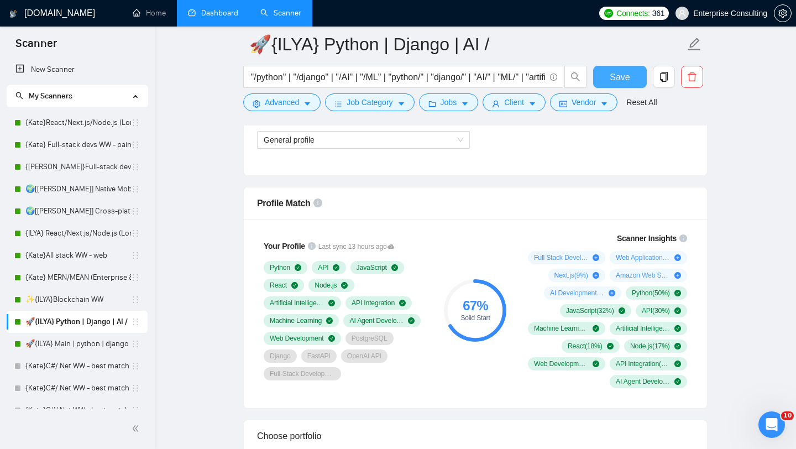
click at [619, 83] on span "Save" at bounding box center [620, 77] width 20 height 14
click at [87, 339] on link "🚀{ILYA} Main | python | django | AI (+less than 30 h)" at bounding box center [78, 344] width 106 height 22
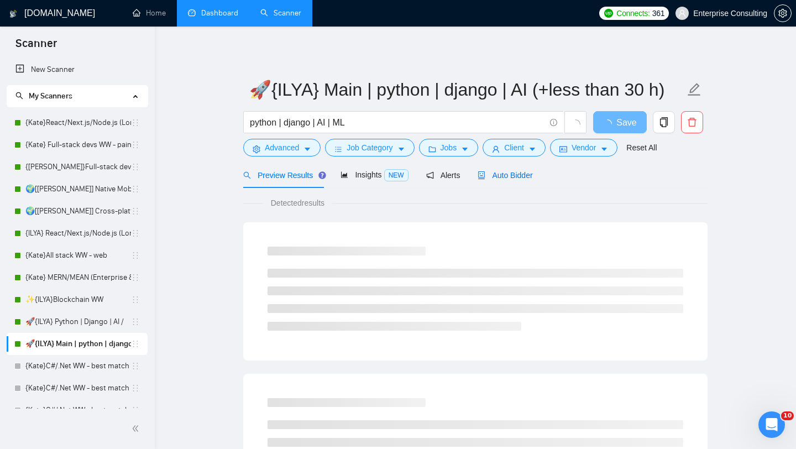
click at [517, 175] on span "Auto Bidder" at bounding box center [505, 175] width 55 height 9
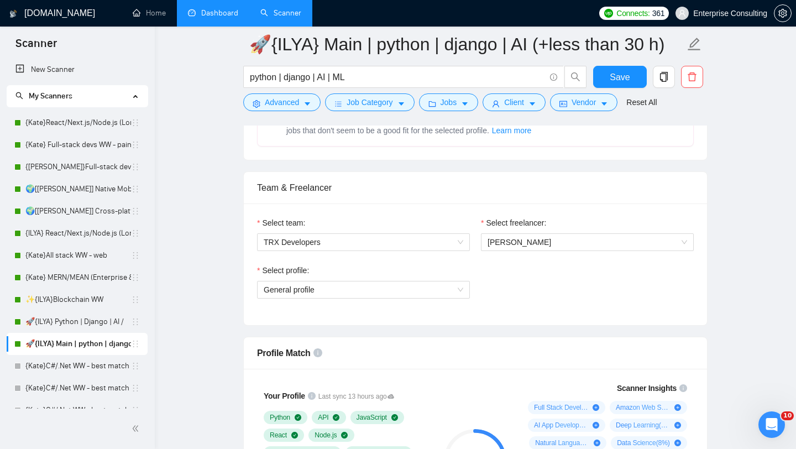
scroll to position [614, 0]
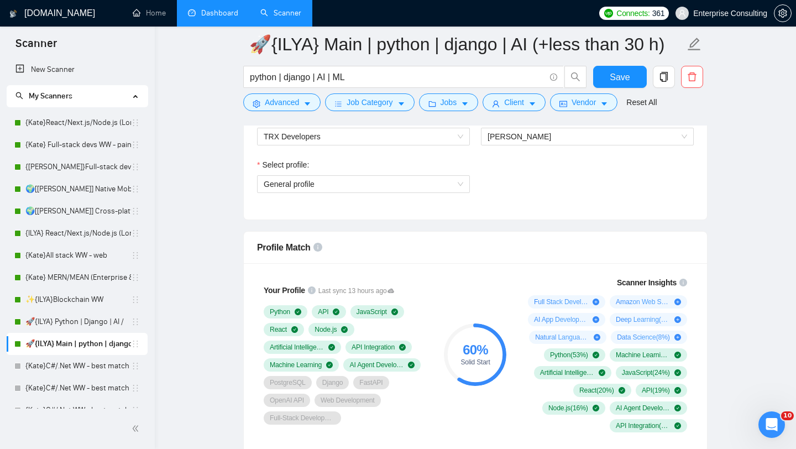
click at [344, 200] on div "Select profile: General profile" at bounding box center [364, 183] width 224 height 48
click at [347, 192] on div "Select profile: General profile" at bounding box center [364, 183] width 224 height 48
click at [347, 189] on span "General profile" at bounding box center [364, 184] width 200 height 17
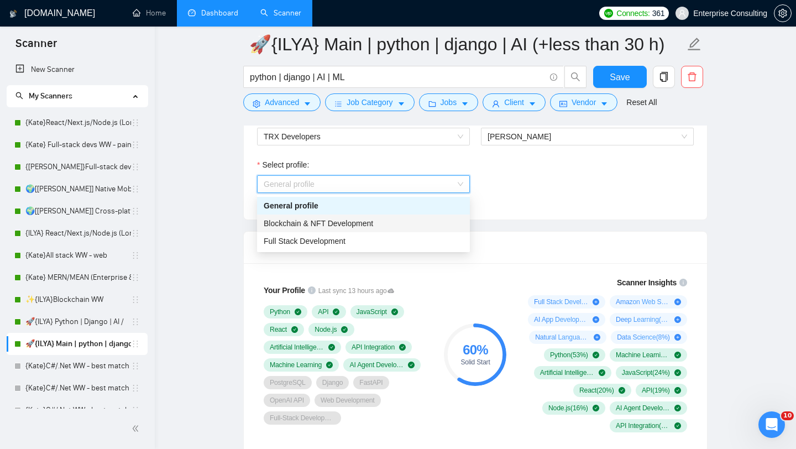
click at [337, 219] on span "Blockchain & NFT Development" at bounding box center [318, 223] width 109 height 9
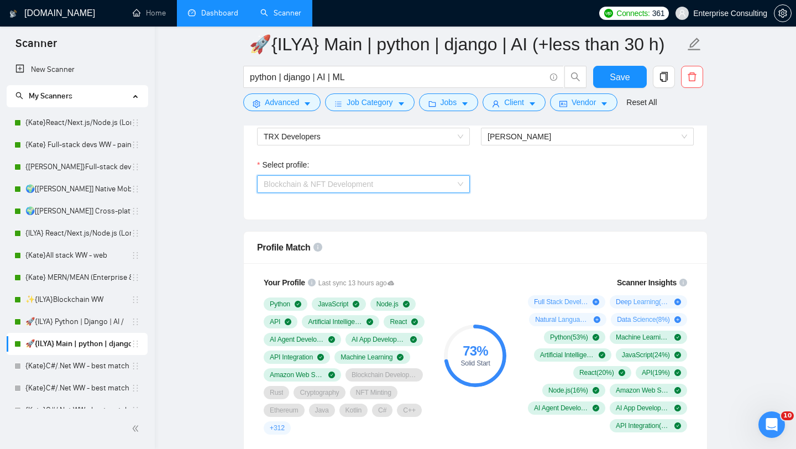
click at [353, 192] on div "Blockchain & NFT Development" at bounding box center [363, 184] width 213 height 18
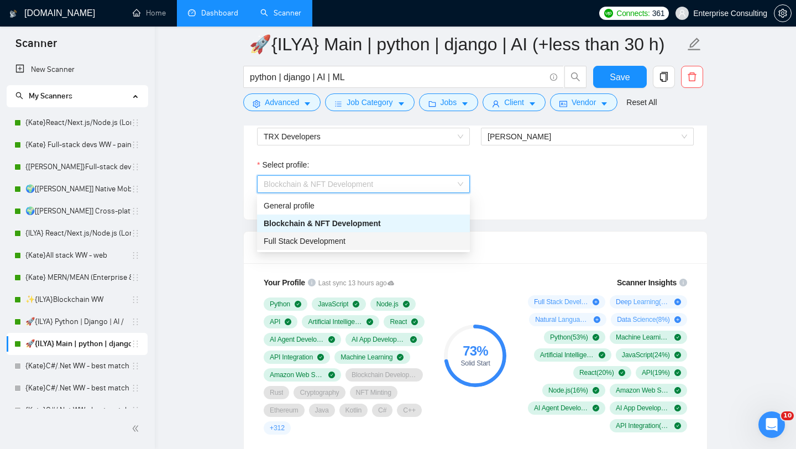
click at [331, 234] on div "Full Stack Development" at bounding box center [363, 241] width 213 height 18
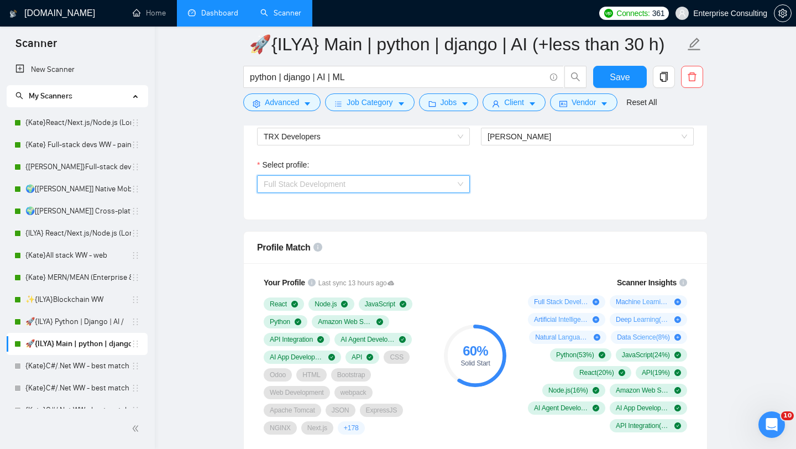
click at [356, 181] on span "Full Stack Development" at bounding box center [364, 184] width 200 height 17
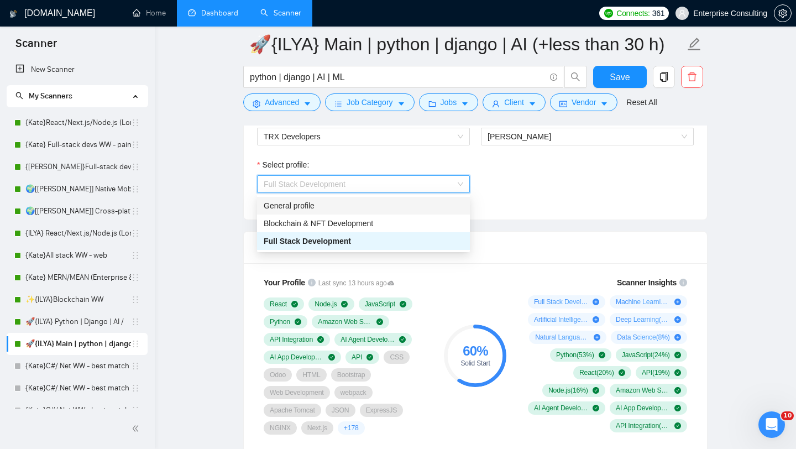
click at [345, 202] on div "General profile" at bounding box center [364, 206] width 200 height 12
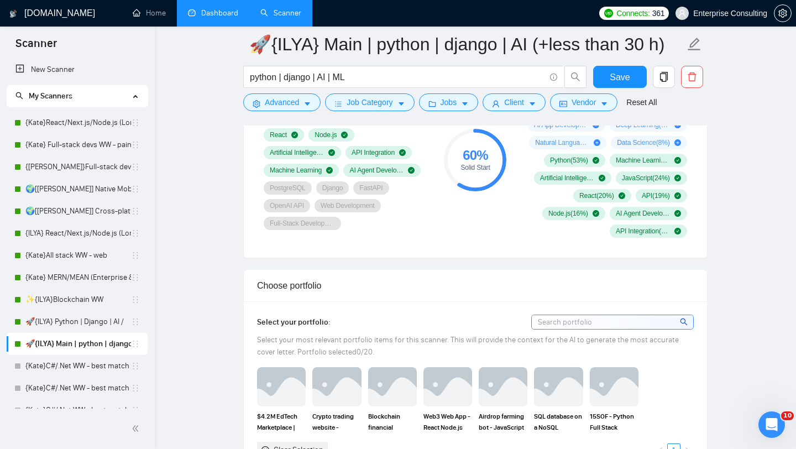
scroll to position [808, 0]
click at [74, 318] on link "🚀{ILYA} Python | Django | AI /" at bounding box center [78, 322] width 106 height 22
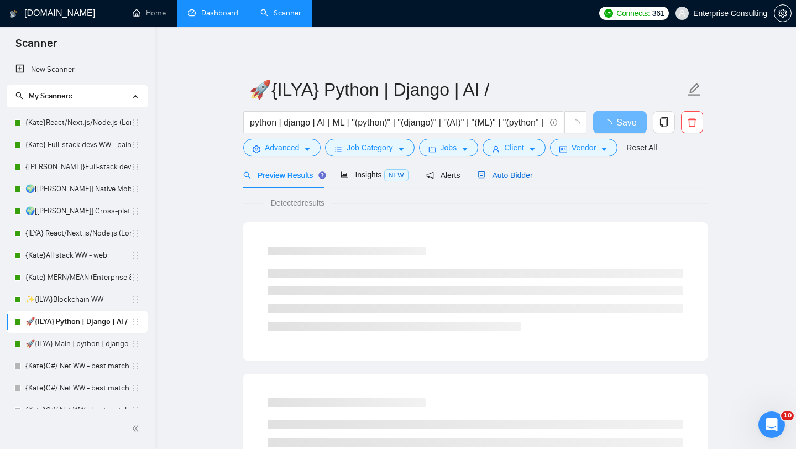
click at [511, 180] on div "Auto Bidder" at bounding box center [505, 175] width 55 height 12
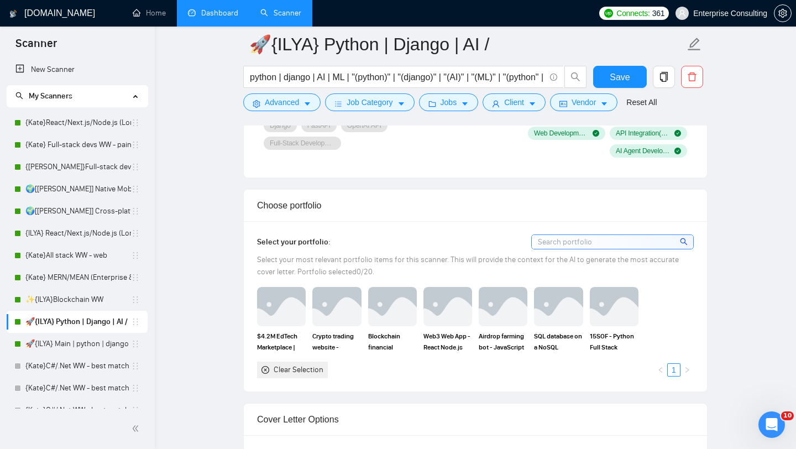
scroll to position [923, 0]
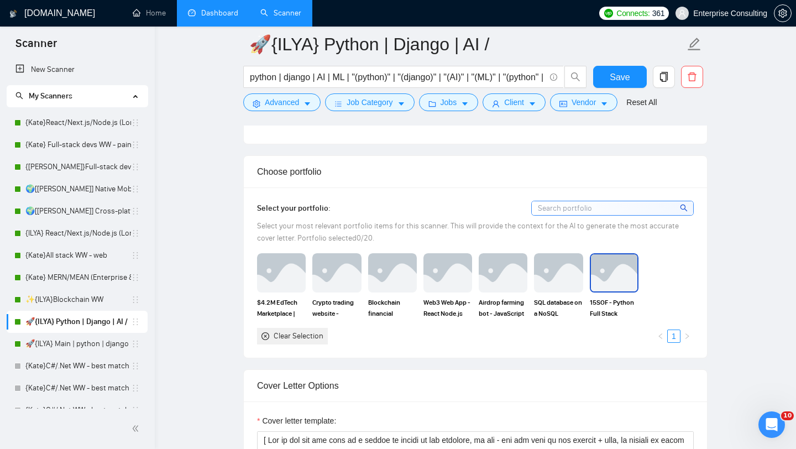
click at [609, 257] on img at bounding box center [614, 272] width 46 height 36
click at [570, 265] on img at bounding box center [558, 272] width 46 height 36
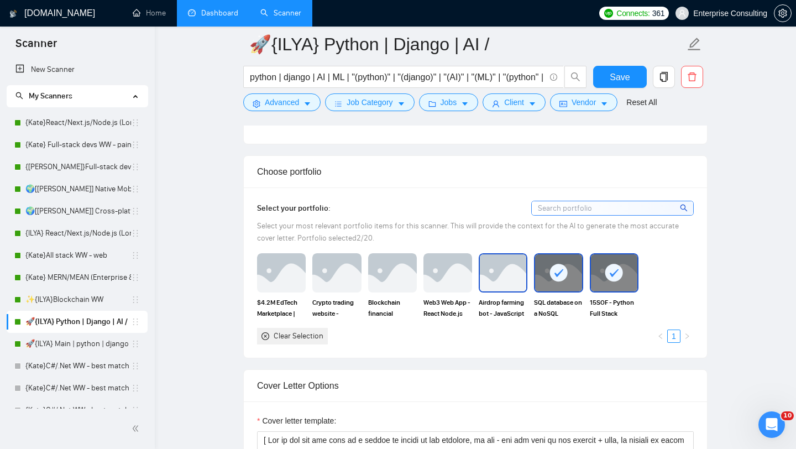
click at [479, 269] on div at bounding box center [503, 272] width 49 height 39
click at [435, 274] on img at bounding box center [448, 272] width 46 height 36
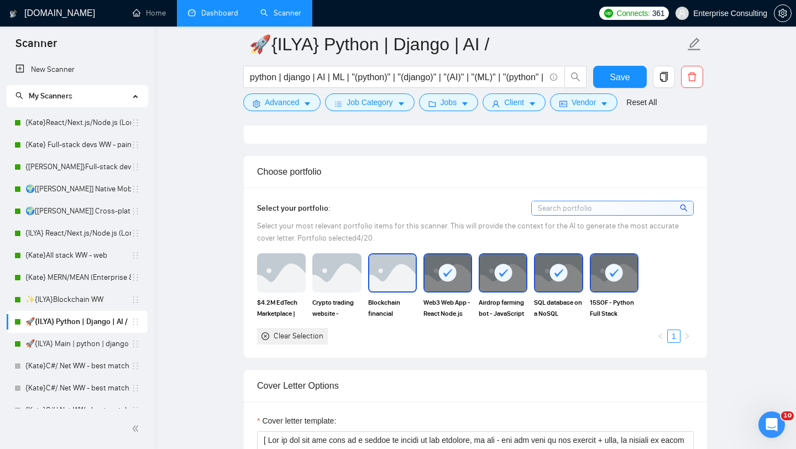
click at [392, 274] on img at bounding box center [392, 272] width 46 height 36
click at [355, 274] on img at bounding box center [336, 272] width 46 height 36
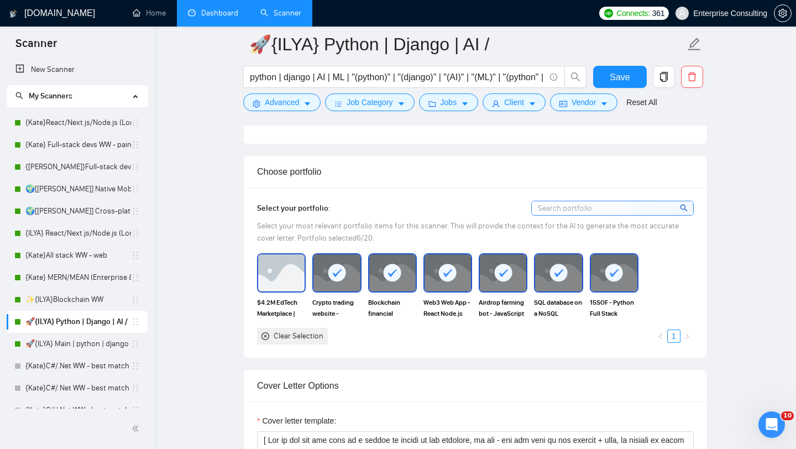
click at [266, 277] on img at bounding box center [281, 272] width 46 height 36
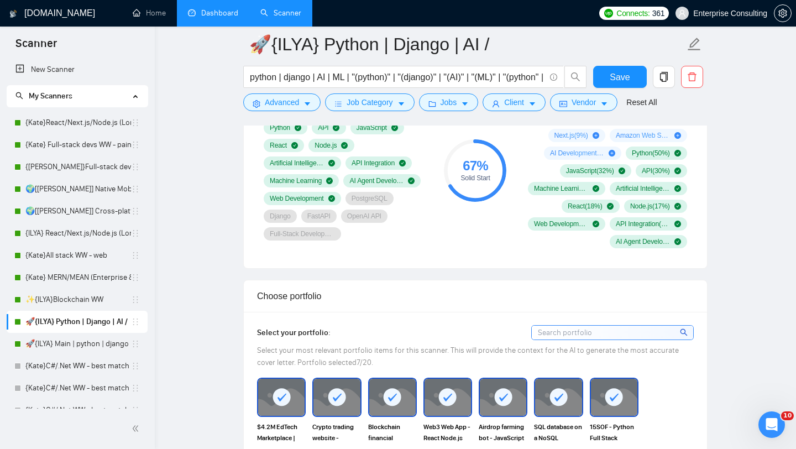
scroll to position [734, 0]
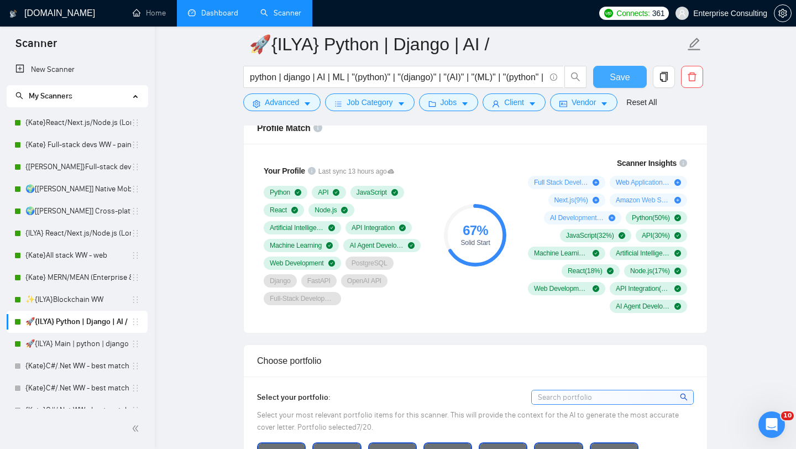
click at [618, 85] on button "Save" at bounding box center [620, 77] width 54 height 22
click at [71, 345] on link "🚀{ILYA} Main | python | django | AI (+less than 30 h)" at bounding box center [78, 344] width 106 height 22
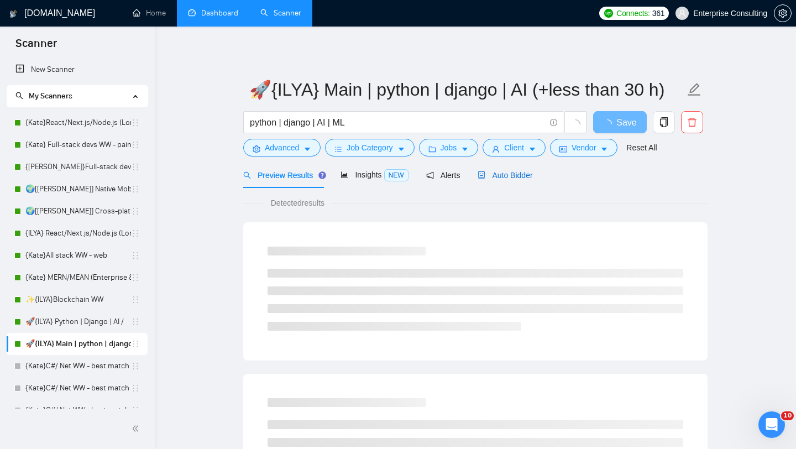
click at [523, 179] on span "Auto Bidder" at bounding box center [505, 175] width 55 height 9
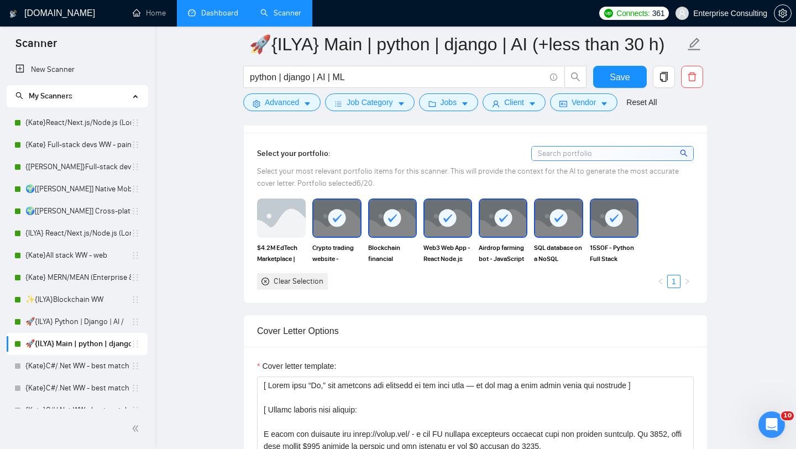
scroll to position [980, 0]
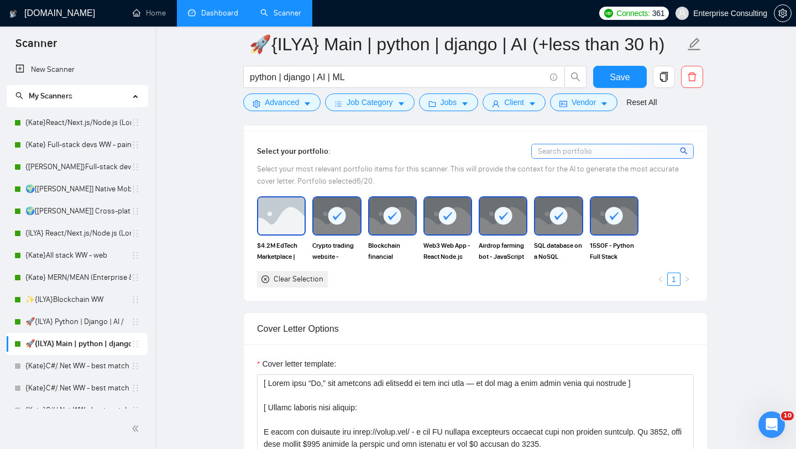
click at [286, 227] on img at bounding box center [281, 215] width 46 height 36
click at [624, 71] on span "Save" at bounding box center [620, 77] width 20 height 14
click at [70, 295] on link "✨{ILYA}Blockchain WW" at bounding box center [78, 300] width 106 height 22
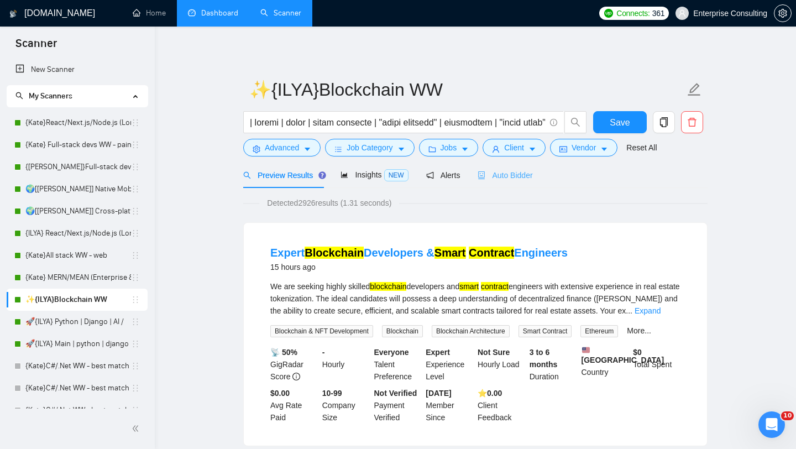
click at [531, 166] on div "Auto Bidder" at bounding box center [505, 175] width 55 height 26
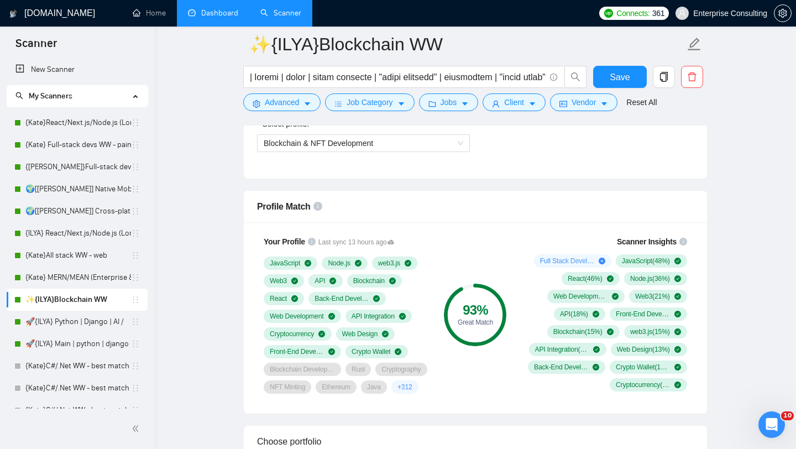
scroll to position [676, 0]
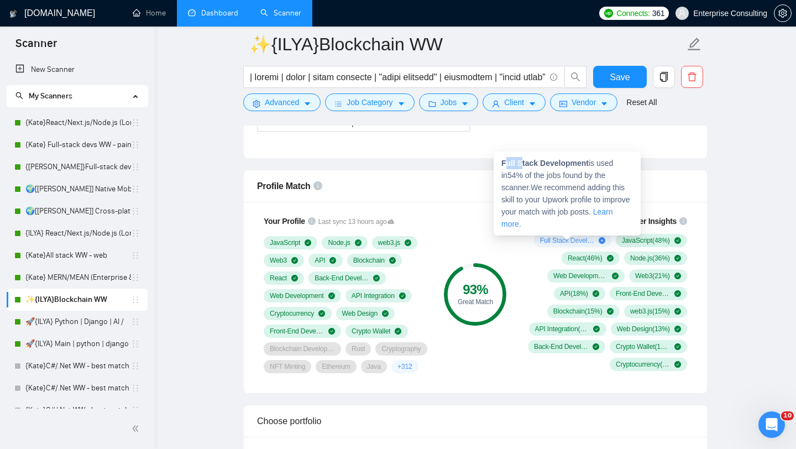
drag, startPoint x: 504, startPoint y: 165, endPoint x: 521, endPoint y: 164, distance: 16.7
click at [521, 164] on strong "Full Stack Development" at bounding box center [544, 163] width 87 height 9
drag, startPoint x: 503, startPoint y: 164, endPoint x: 591, endPoint y: 165, distance: 88.5
click at [591, 165] on span "Full Stack Development is used in 54 % of the jobs found by the scanner. We rec…" at bounding box center [565, 194] width 129 height 70
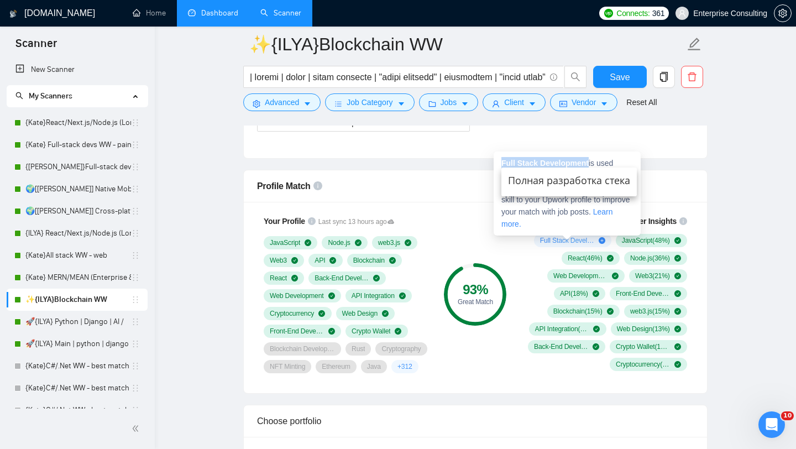
copy strong "Full Stack Development"
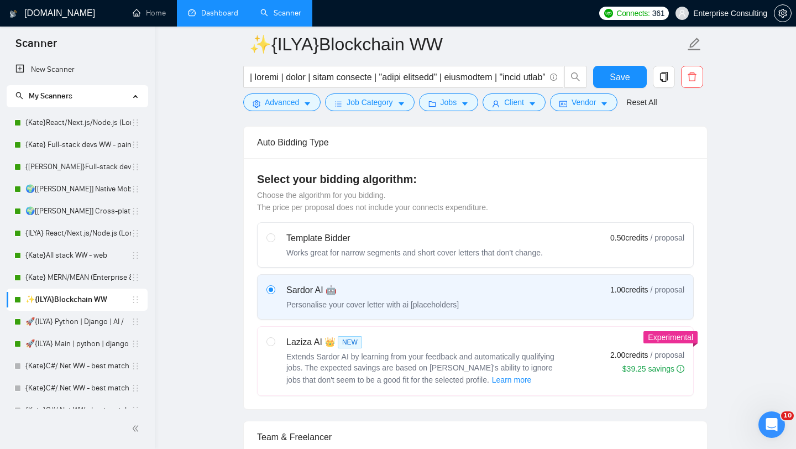
scroll to position [256, 0]
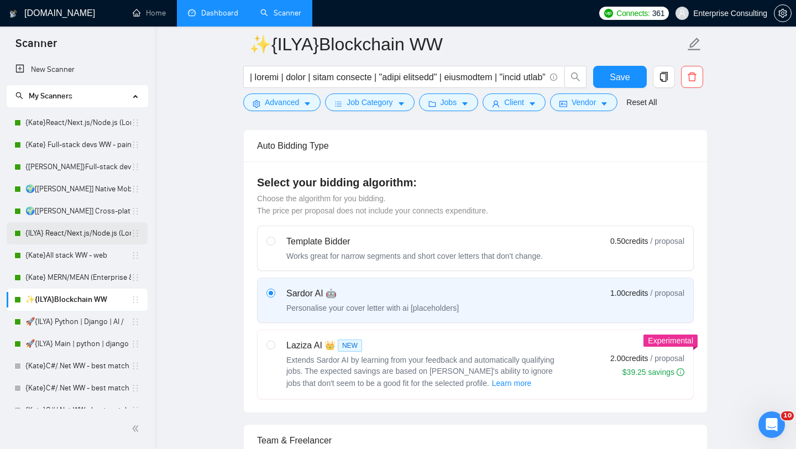
click at [73, 237] on link "{ILYA} React/Next.js/Node.js (Long-term, All Niches)" at bounding box center [78, 233] width 106 height 22
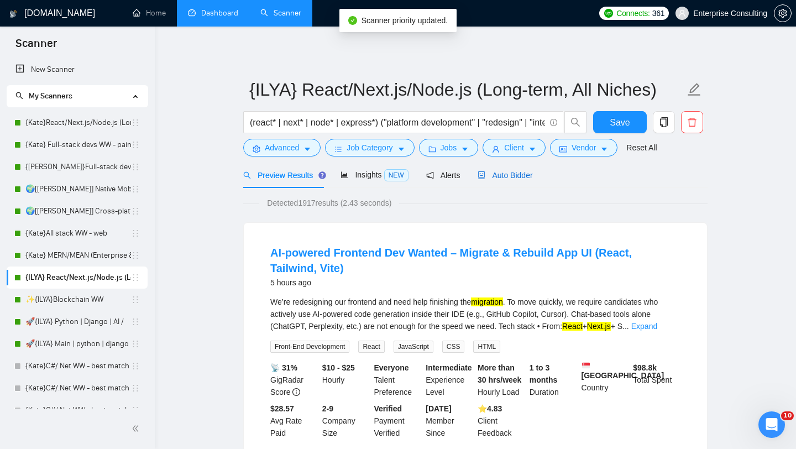
click at [527, 171] on span "Auto Bidder" at bounding box center [505, 175] width 55 height 9
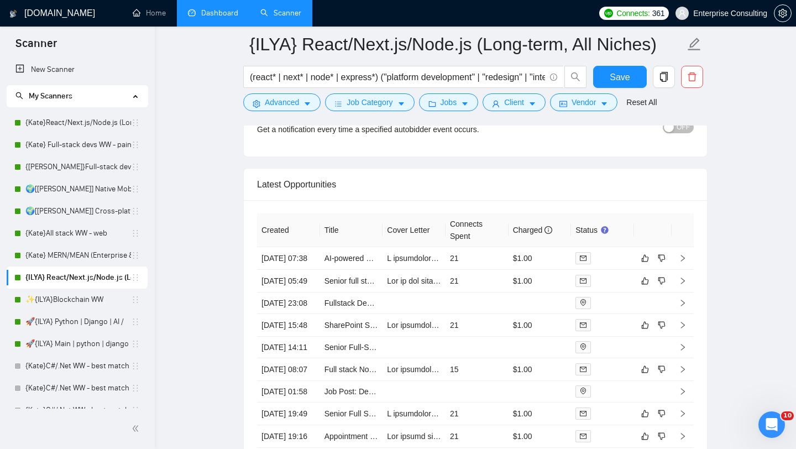
scroll to position [2730, 0]
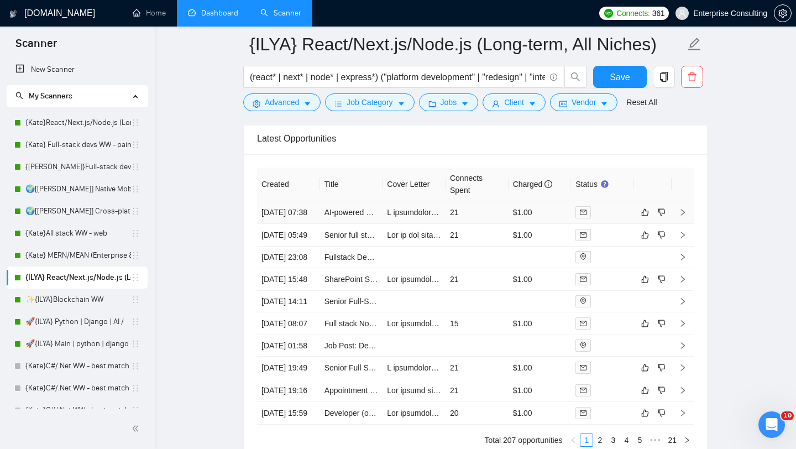
click at [683, 215] on icon "right" at bounding box center [683, 212] width 8 height 8
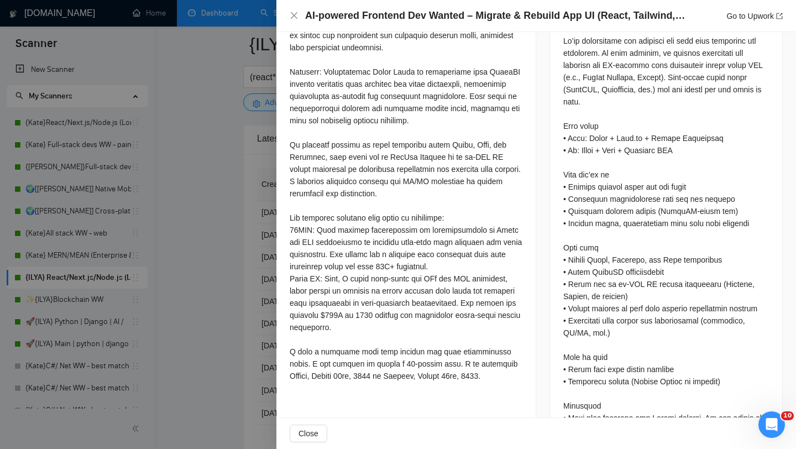
scroll to position [502, 0]
click at [229, 262] on div at bounding box center [398, 224] width 796 height 449
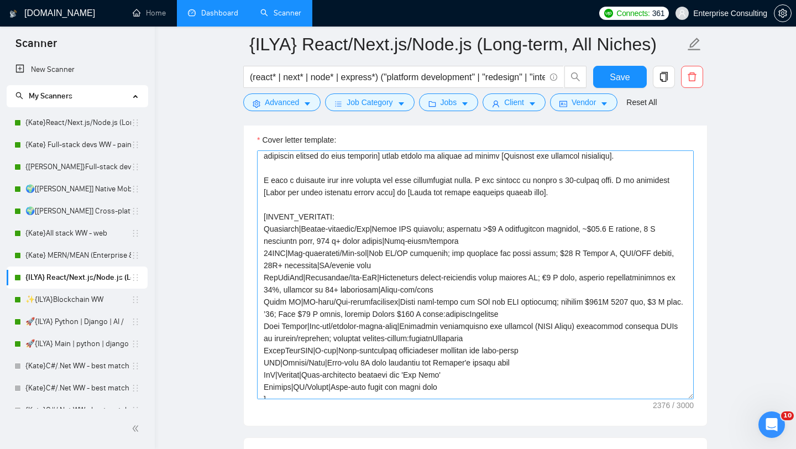
scroll to position [170, 0]
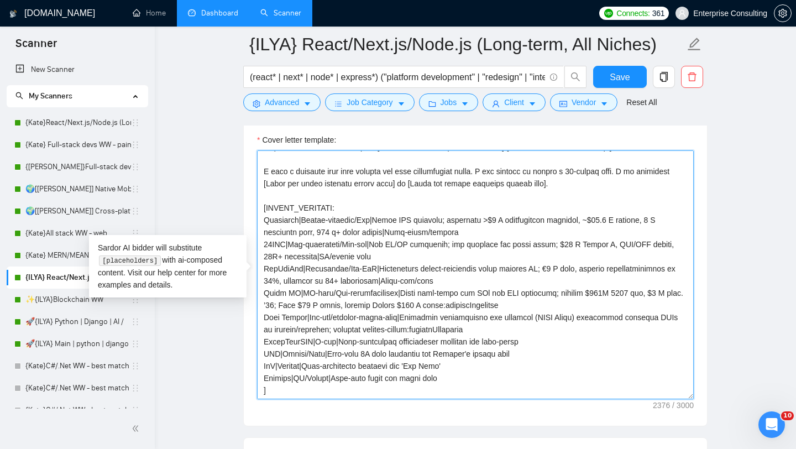
drag, startPoint x: 302, startPoint y: 220, endPoint x: 265, endPoint y: 219, distance: 36.5
click at [265, 219] on textarea "Cover letter template:" at bounding box center [475, 274] width 437 height 249
click at [481, 231] on textarea "Cover letter template:" at bounding box center [475, 274] width 437 height 249
paste textarea "[URL][DOMAIN_NAME]"
click at [385, 258] on textarea "Cover letter template:" at bounding box center [475, 274] width 437 height 249
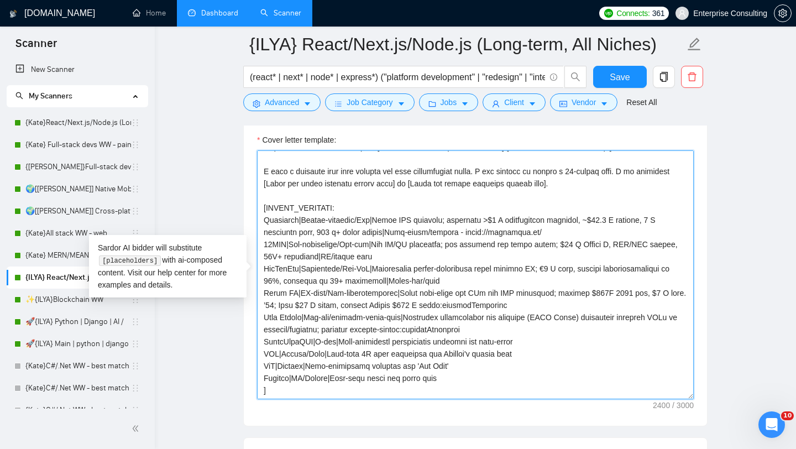
drag, startPoint x: 290, startPoint y: 245, endPoint x: 263, endPoint y: 244, distance: 26.5
click at [263, 244] on textarea "Cover letter template:" at bounding box center [475, 274] width 437 height 249
click at [389, 260] on textarea "Cover letter template:" at bounding box center [475, 274] width 437 height 249
paste textarea "[URL][DOMAIN_NAME]"
click at [453, 283] on textarea "Cover letter template:" at bounding box center [475, 274] width 437 height 249
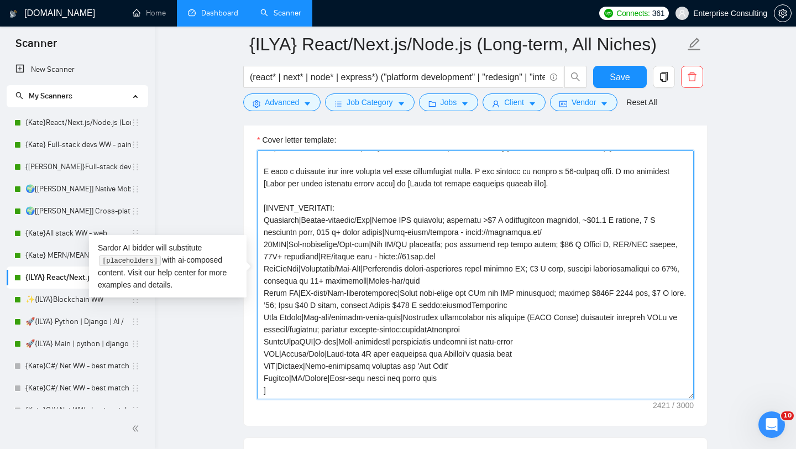
drag, startPoint x: 266, startPoint y: 269, endPoint x: 288, endPoint y: 269, distance: 22.1
click at [288, 269] on textarea "Cover letter template:" at bounding box center [475, 274] width 437 height 249
click at [452, 279] on textarea "Cover letter template:" at bounding box center [475, 274] width 437 height 249
paste textarea "[URL][DOMAIN_NAME]"
click at [443, 282] on textarea "Cover letter template:" at bounding box center [475, 274] width 437 height 249
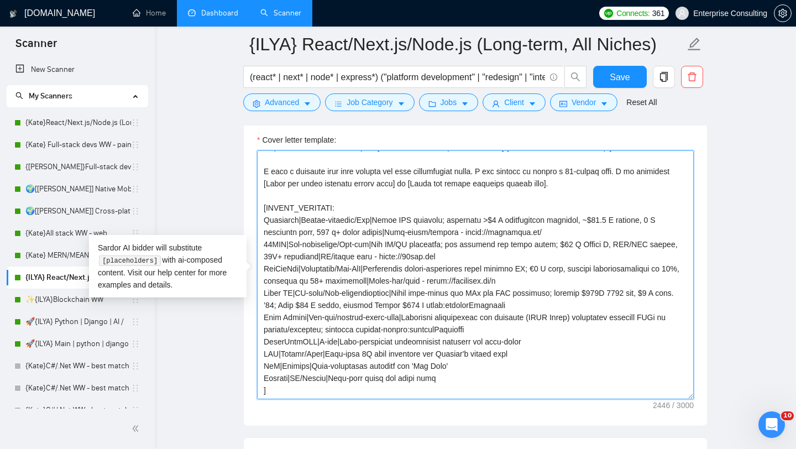
click at [524, 299] on textarea "Cover letter template:" at bounding box center [475, 274] width 437 height 249
drag, startPoint x: 264, startPoint y: 295, endPoint x: 286, endPoint y: 295, distance: 22.1
click at [286, 295] on textarea "Cover letter template:" at bounding box center [475, 274] width 437 height 249
click at [525, 303] on textarea "Cover letter template:" at bounding box center [475, 274] width 437 height 249
paste textarea "[URL][DOMAIN_NAME]"
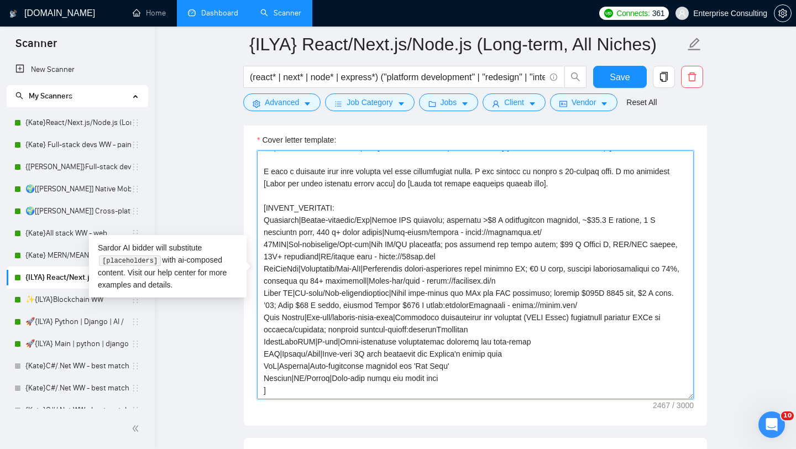
drag, startPoint x: 263, startPoint y: 317, endPoint x: 303, endPoint y: 320, distance: 41.0
click at [303, 320] on textarea "Cover letter template:" at bounding box center [475, 274] width 437 height 249
click at [344, 326] on textarea "Cover letter template:" at bounding box center [475, 274] width 437 height 249
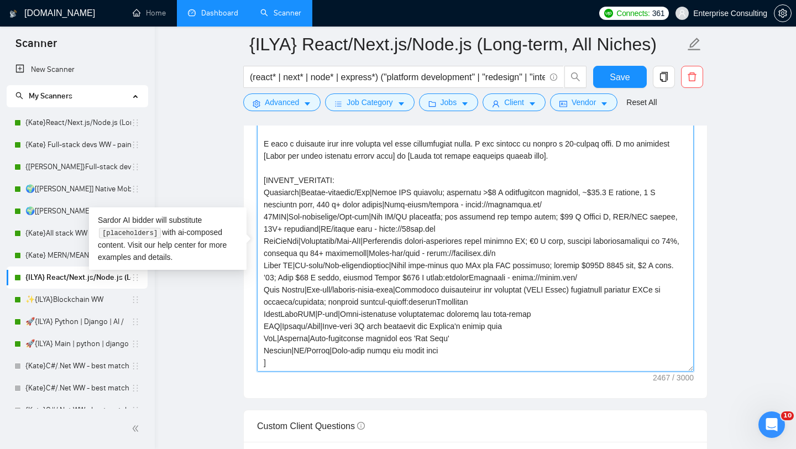
scroll to position [1254, 0]
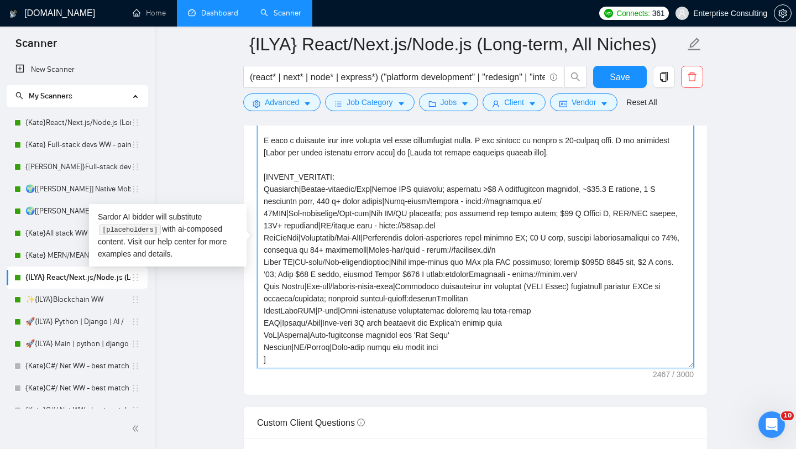
drag, startPoint x: 289, startPoint y: 349, endPoint x: 259, endPoint y: 349, distance: 29.9
click at [259, 349] on textarea "Cover letter template:" at bounding box center [475, 243] width 437 height 249
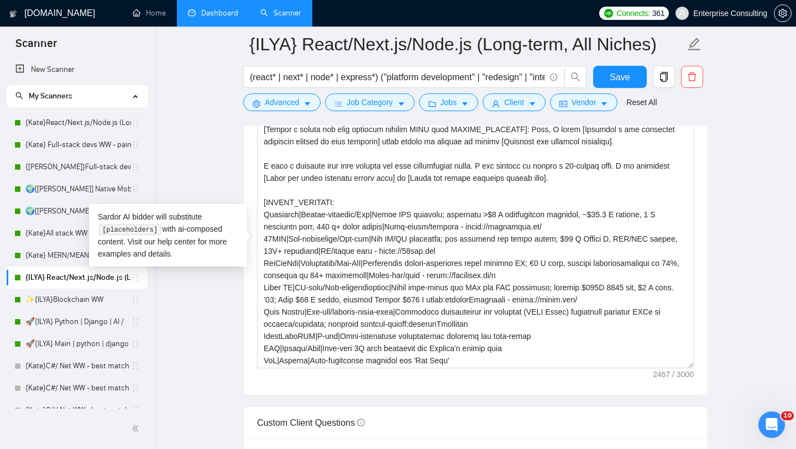
click at [139, 232] on code "[placeholders]" at bounding box center [129, 229] width 61 height 11
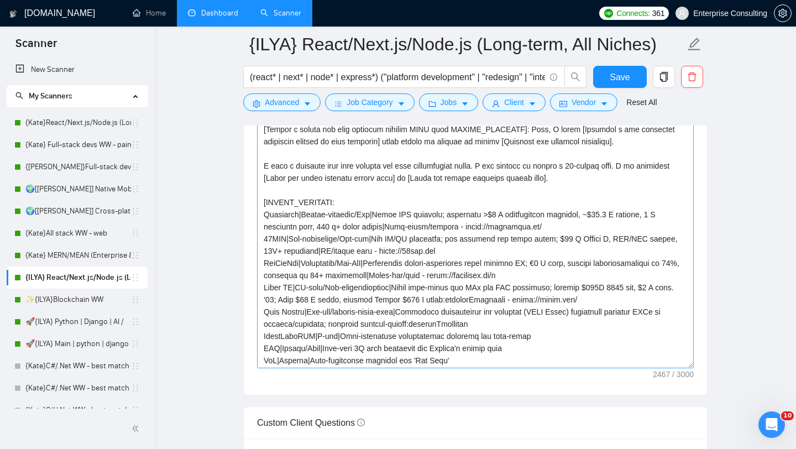
scroll to position [170, 0]
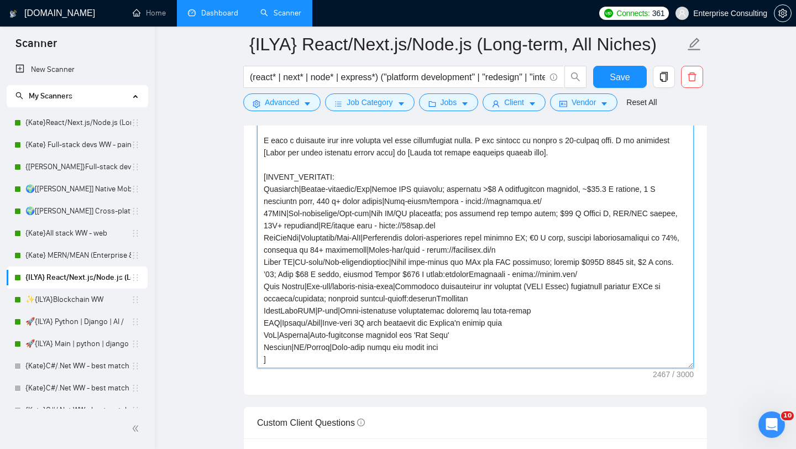
click at [565, 200] on textarea "Cover letter template:" at bounding box center [475, 243] width 437 height 249
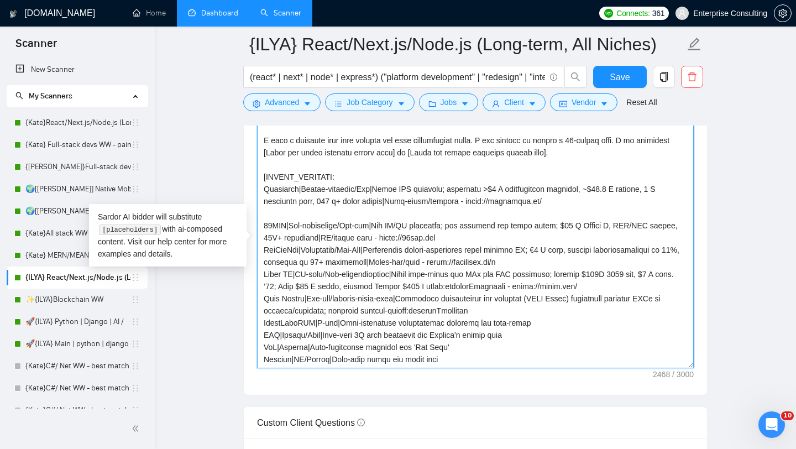
click at [472, 256] on textarea "Cover letter template:" at bounding box center [475, 243] width 437 height 249
click at [478, 236] on textarea "Cover letter template:" at bounding box center [475, 243] width 437 height 249
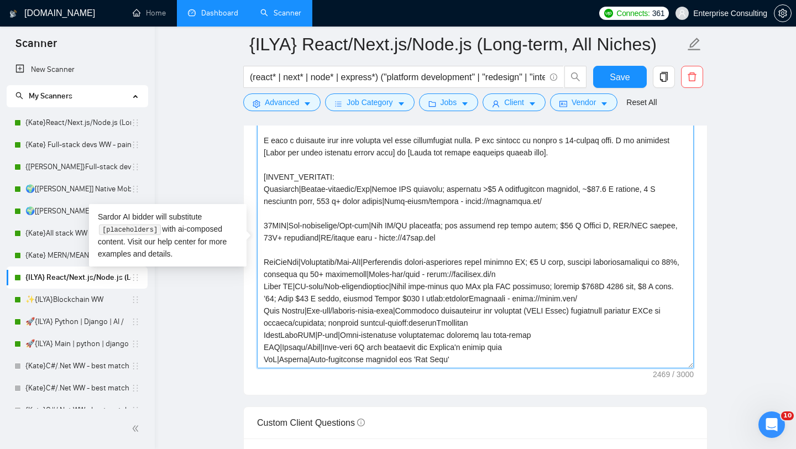
click at [533, 278] on textarea "Cover letter template:" at bounding box center [475, 243] width 437 height 249
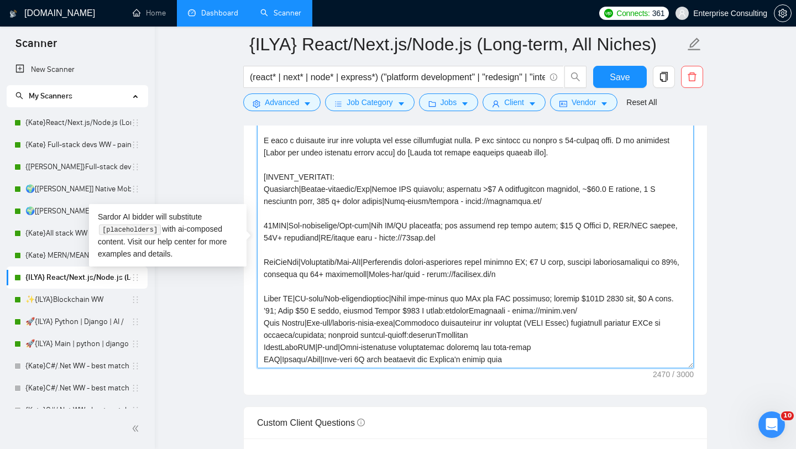
scroll to position [207, 0]
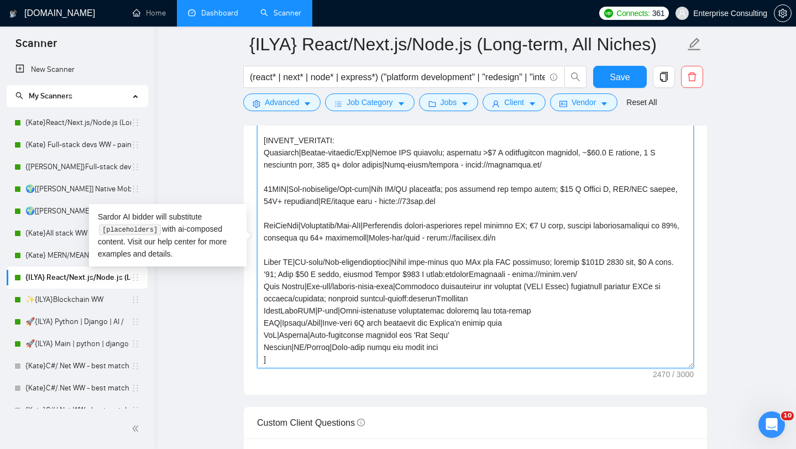
click at [626, 276] on textarea "Cover letter template:" at bounding box center [475, 243] width 437 height 249
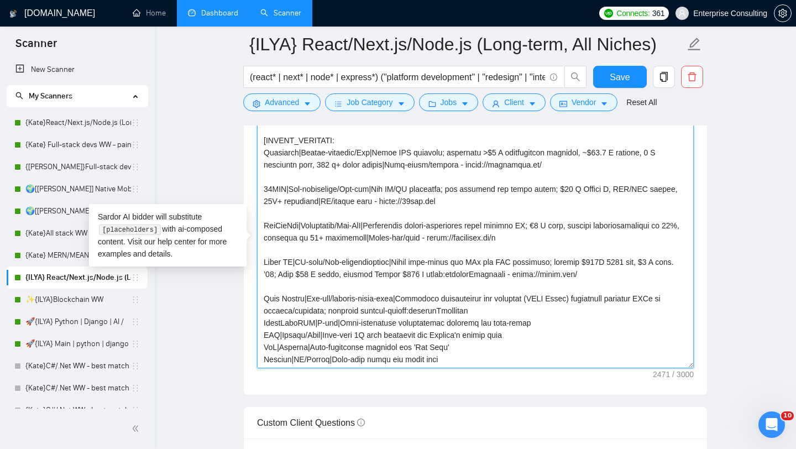
scroll to position [219, 0]
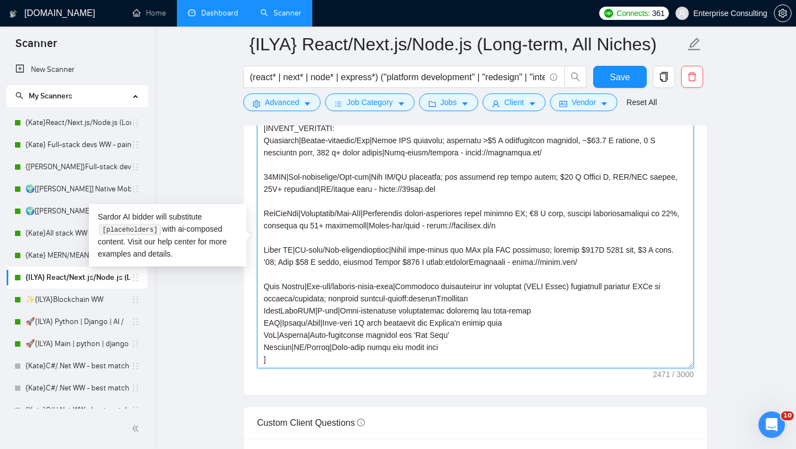
click at [520, 300] on textarea "Cover letter template:" at bounding box center [475, 243] width 437 height 249
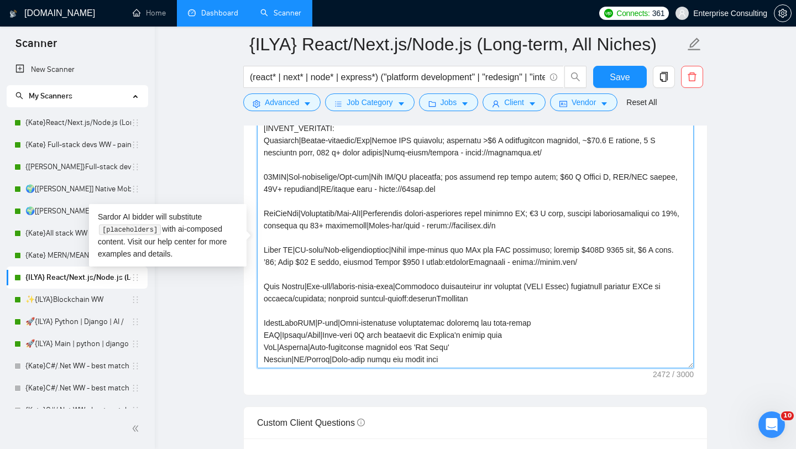
scroll to position [231, 0]
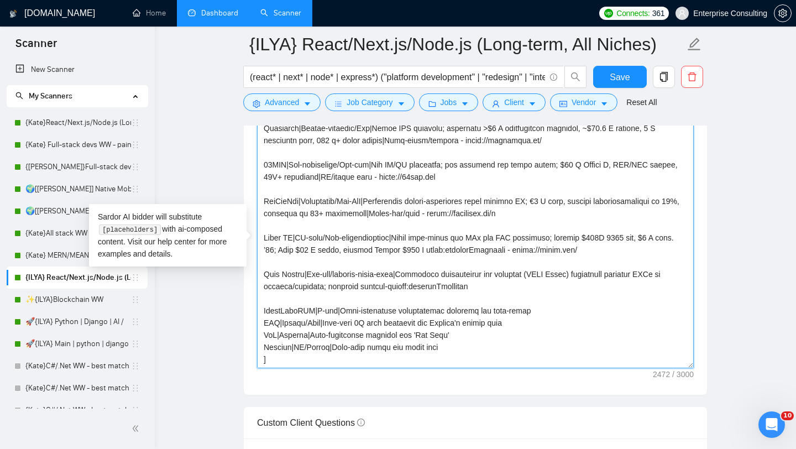
drag, startPoint x: 282, startPoint y: 334, endPoint x: 263, endPoint y: 334, distance: 19.3
click at [263, 334] on textarea "Cover letter template:" at bounding box center [475, 243] width 437 height 249
click at [265, 330] on textarea "Cover letter template:" at bounding box center [475, 243] width 437 height 249
drag, startPoint x: 281, startPoint y: 337, endPoint x: 261, endPoint y: 335, distance: 20.0
click at [261, 335] on textarea "Cover letter template:" at bounding box center [475, 243] width 437 height 249
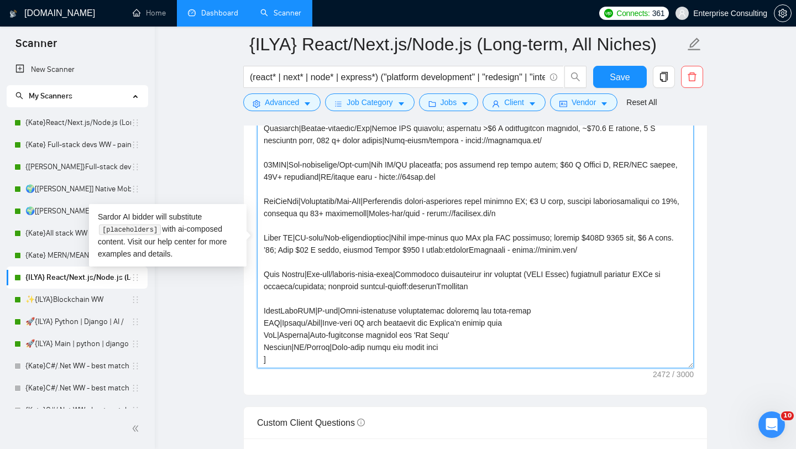
drag, startPoint x: 289, startPoint y: 347, endPoint x: 265, endPoint y: 347, distance: 23.8
click at [265, 347] on textarea "Cover letter template:" at bounding box center [475, 243] width 437 height 249
click at [453, 346] on textarea "Cover letter template:" at bounding box center [475, 243] width 437 height 249
paste textarea "[URL][DOMAIN_NAME]"
type textarea "[Analyze the job description and state the single biggest unmentioned technical…"
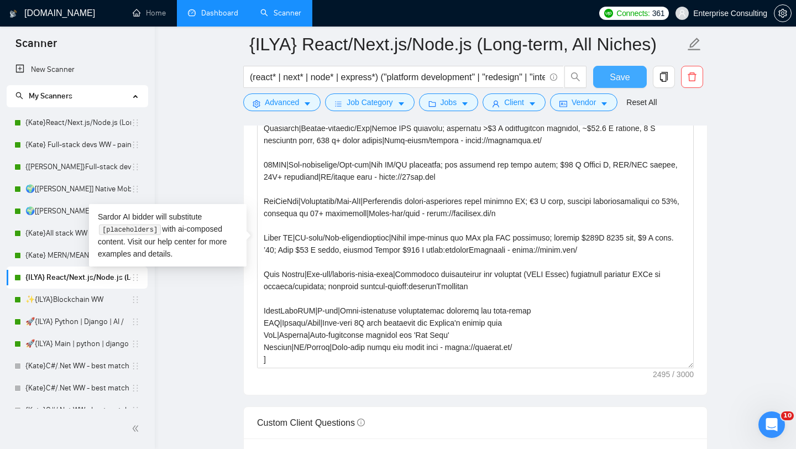
click at [612, 71] on span "Save" at bounding box center [620, 77] width 20 height 14
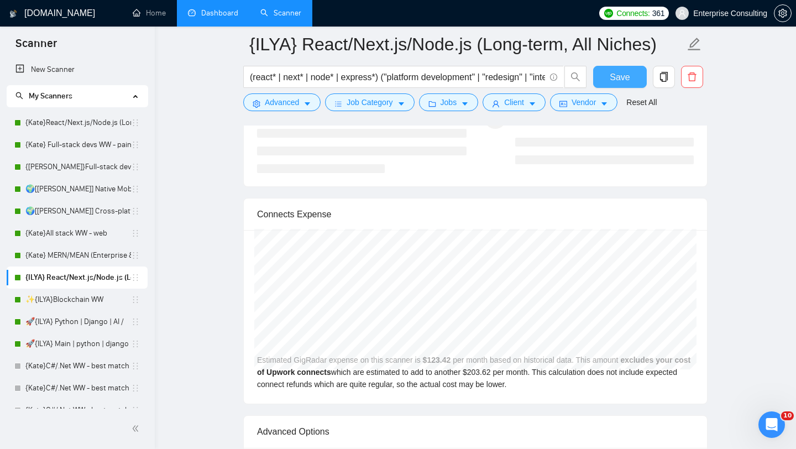
scroll to position [2110, 0]
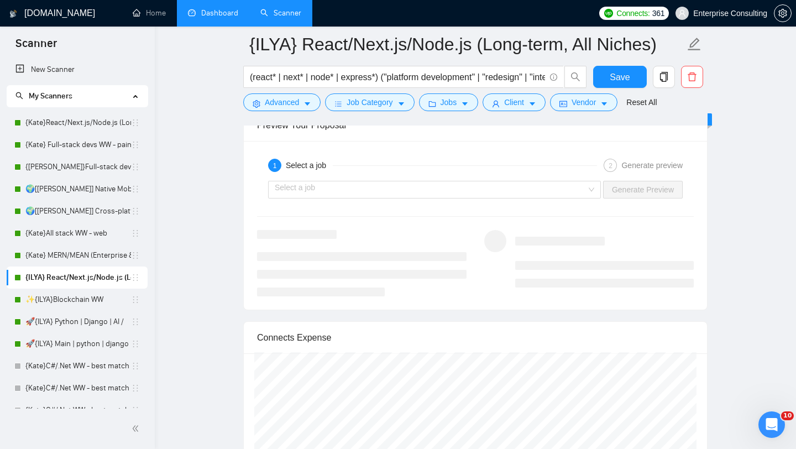
click at [539, 174] on div "1 Select a job 2 Generate preview" at bounding box center [475, 165] width 437 height 22
click at [538, 182] on input "search" at bounding box center [431, 189] width 312 height 17
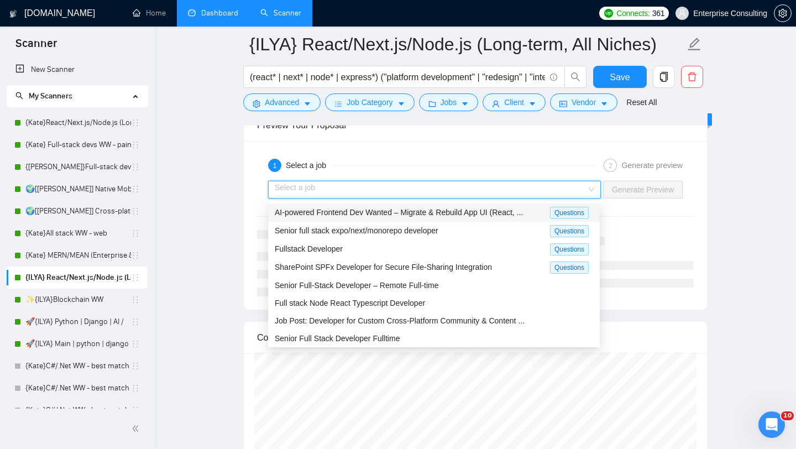
click at [444, 217] on div "AI-powered Frontend Dev Wanted – Migrate & Rebuild App UI (React, ..." at bounding box center [412, 212] width 275 height 13
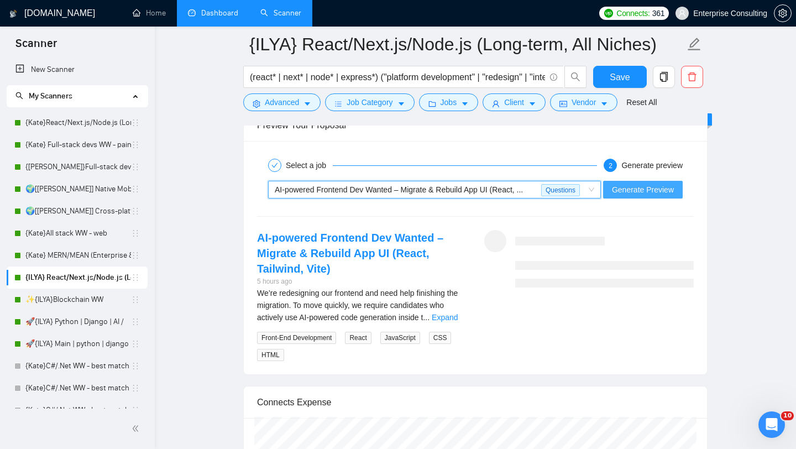
click at [623, 196] on button "Generate Preview" at bounding box center [643, 190] width 80 height 18
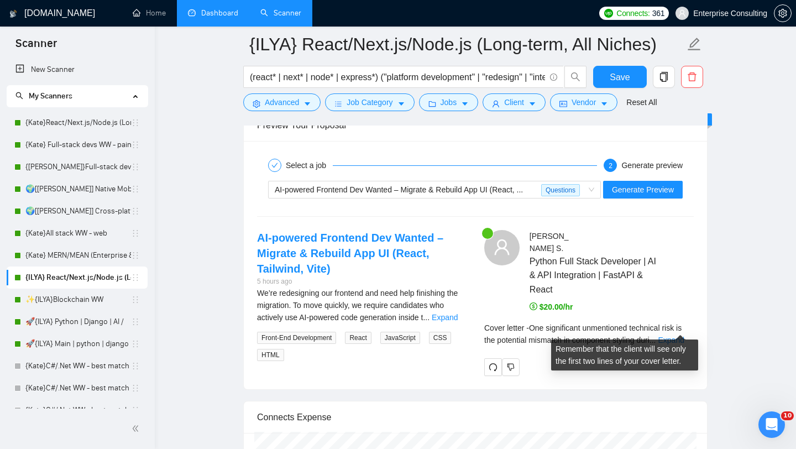
click at [674, 337] on div "Remember that the client will see only the first two lines of your cover letter." at bounding box center [625, 351] width 138 height 30
click at [674, 331] on div "Cover letter - One significant unmentioned technical risk is the potential mism…" at bounding box center [589, 334] width 210 height 24
click at [672, 336] on link "Expand" at bounding box center [671, 340] width 26 height 9
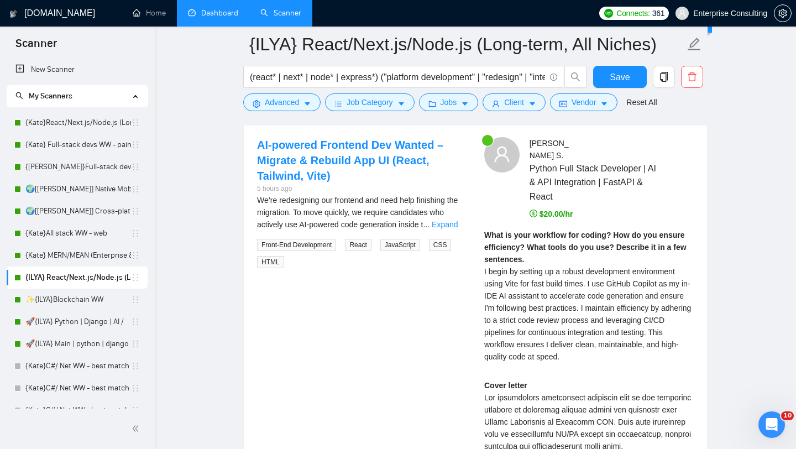
scroll to position [2196, 0]
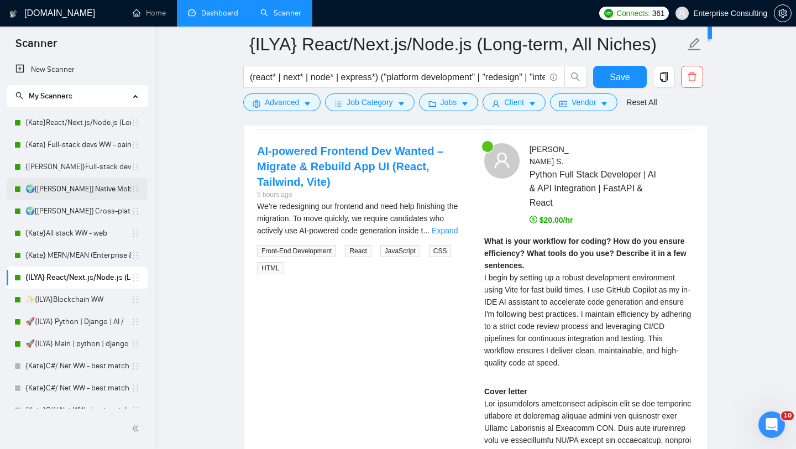
click at [60, 191] on link "🌍[[PERSON_NAME]] Native Mobile WW" at bounding box center [78, 189] width 106 height 22
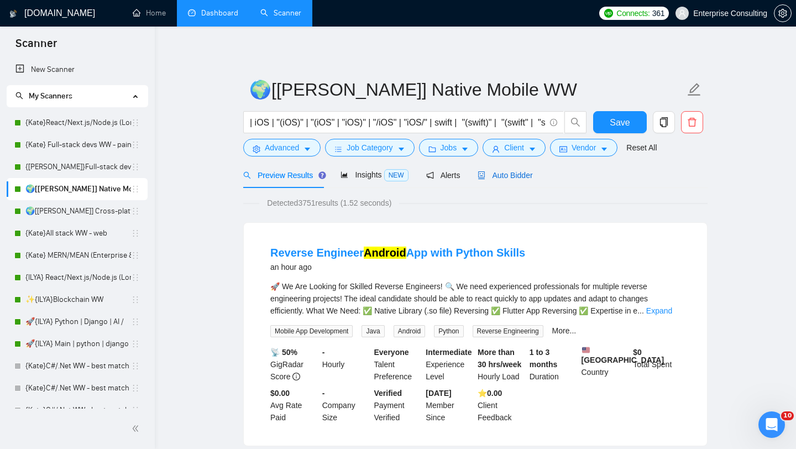
click at [496, 175] on span "Auto Bidder" at bounding box center [505, 175] width 55 height 9
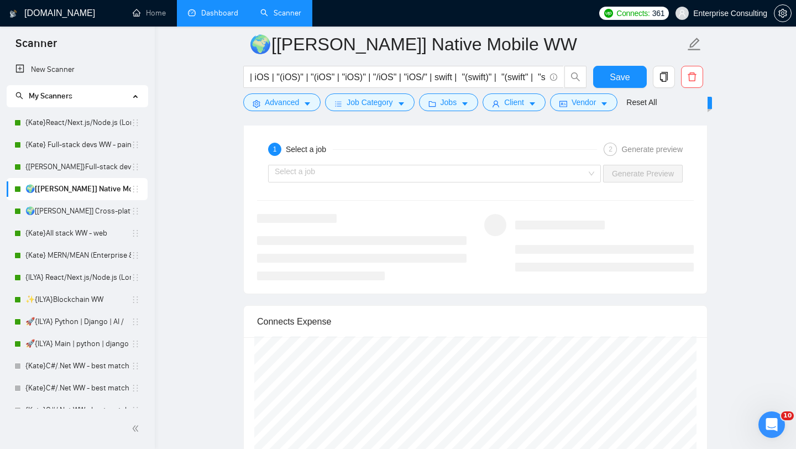
scroll to position [2222, 0]
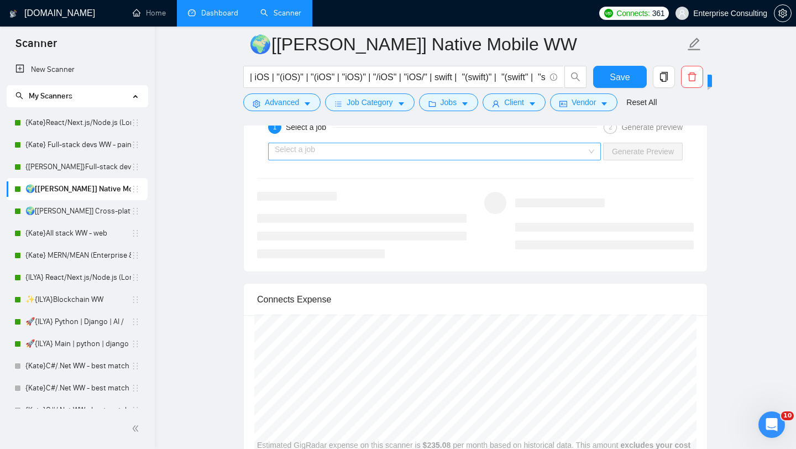
click at [502, 149] on input "search" at bounding box center [431, 151] width 312 height 17
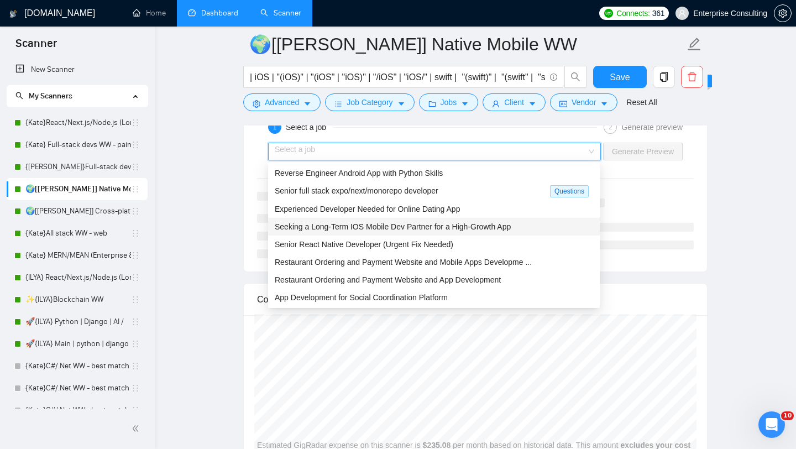
click at [430, 227] on span "Seeking a Long-Term IOS Mobile Dev Partner for a High-Growth App" at bounding box center [393, 226] width 236 height 9
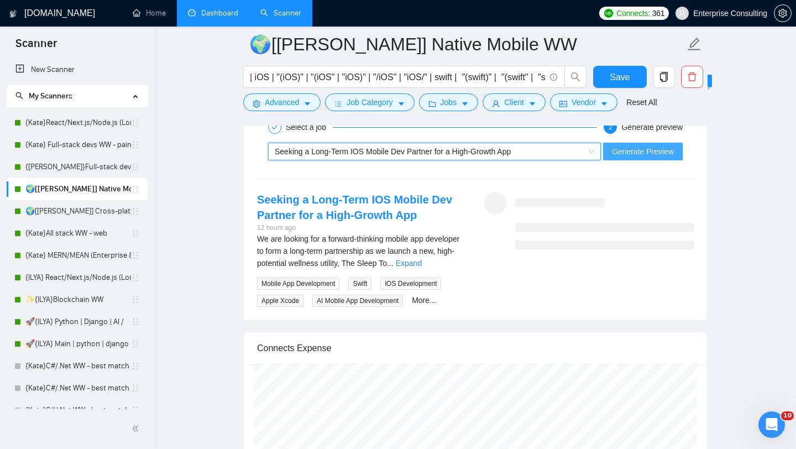
click at [651, 151] on span "Generate Preview" at bounding box center [643, 151] width 62 height 12
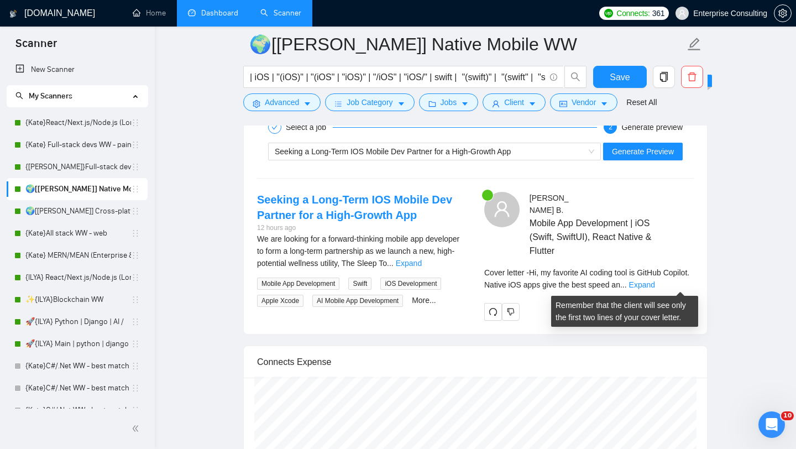
click at [673, 290] on div "Cover letter - Hi, my favorite AI coding tool is GitHub Copilot. Native iOS app…" at bounding box center [589, 278] width 210 height 24
click at [655, 285] on link "Expand" at bounding box center [642, 284] width 26 height 9
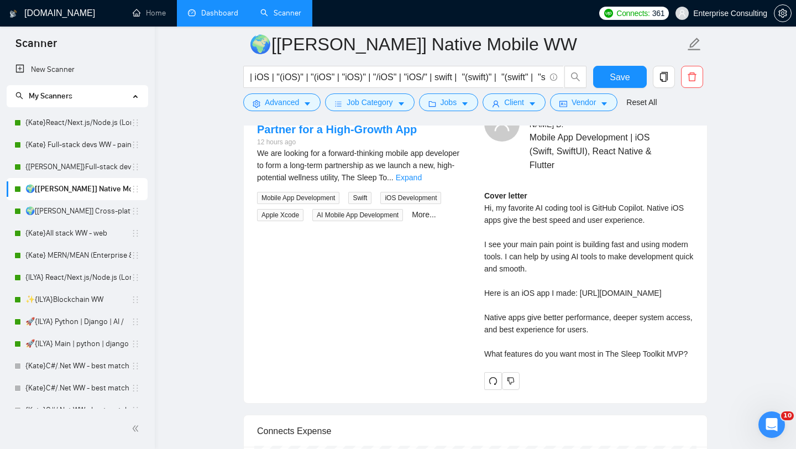
scroll to position [2320, 0]
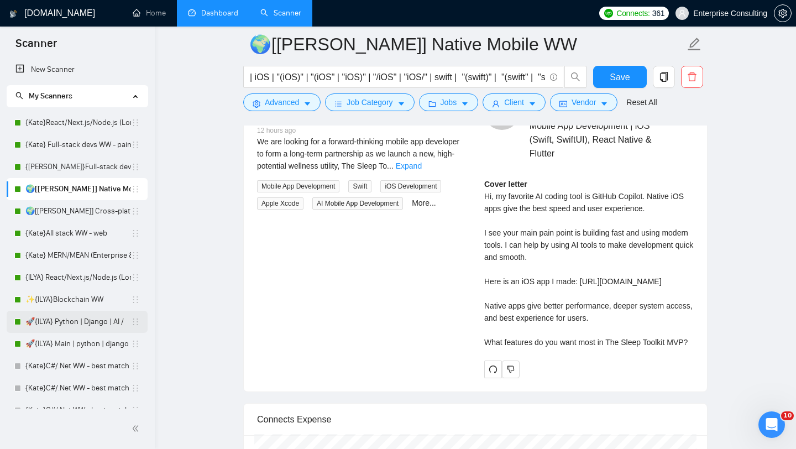
click at [74, 318] on link "🚀{ILYA} Python | Django | AI /" at bounding box center [78, 322] width 106 height 22
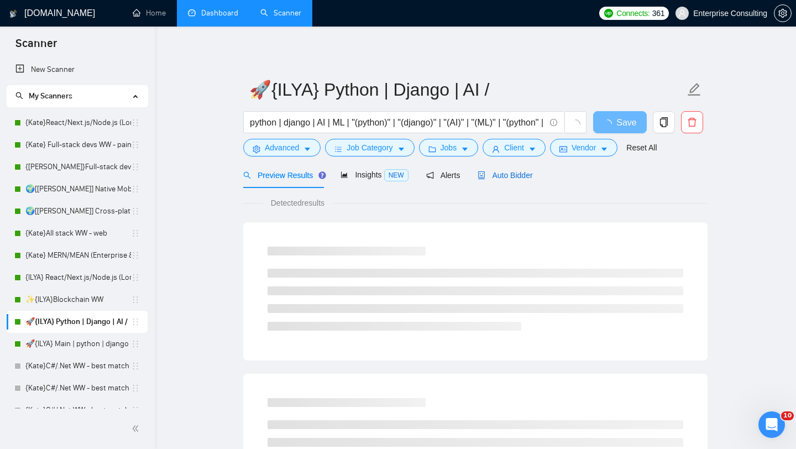
click at [522, 180] on div "Auto Bidder" at bounding box center [505, 175] width 55 height 12
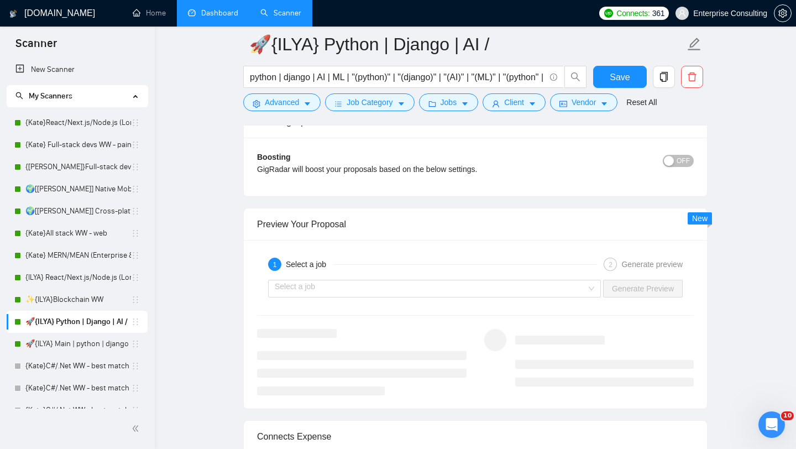
scroll to position [1963, 0]
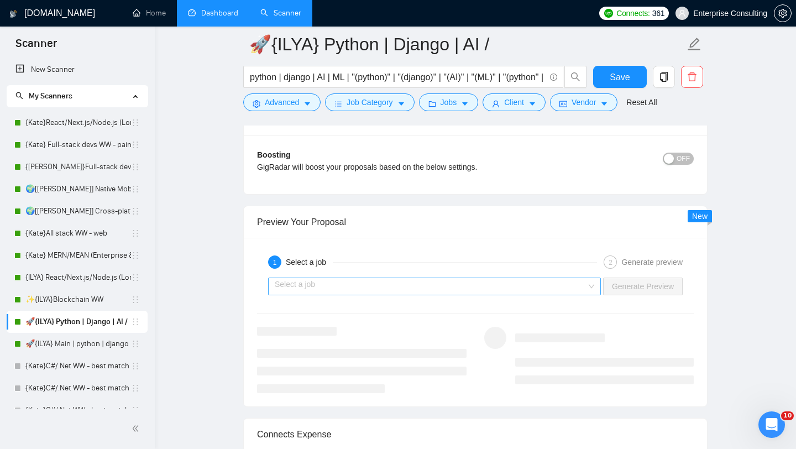
click at [568, 279] on input "search" at bounding box center [431, 286] width 312 height 17
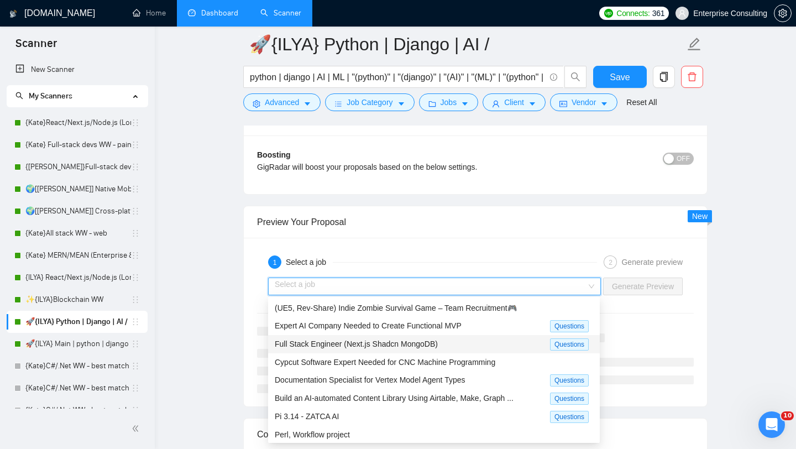
click at [469, 348] on div "Full Stack Engineer (Next.js Shadcn MongoDB)" at bounding box center [412, 344] width 275 height 13
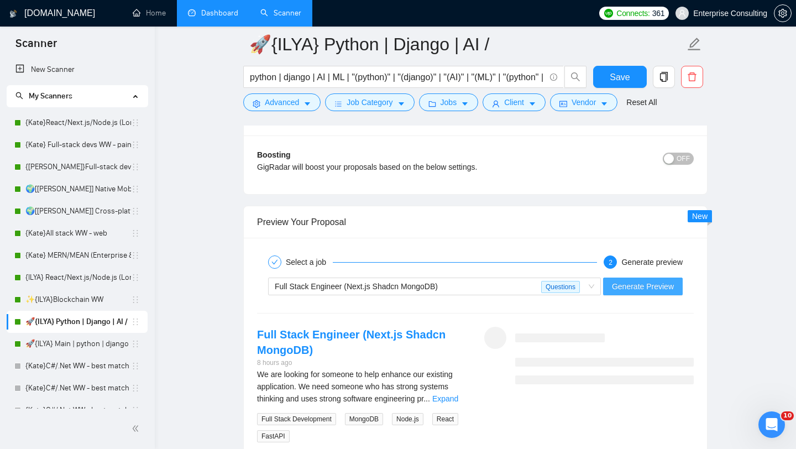
click at [668, 284] on span "Generate Preview" at bounding box center [643, 286] width 62 height 12
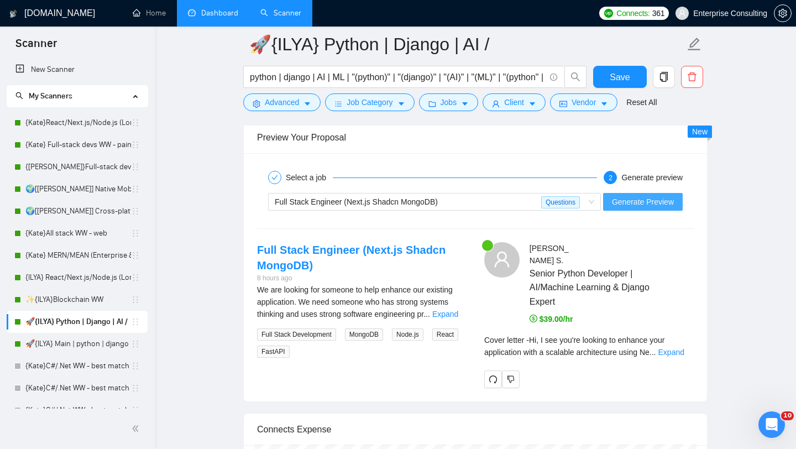
scroll to position [2048, 0]
click at [682, 347] on link "Expand" at bounding box center [671, 351] width 26 height 9
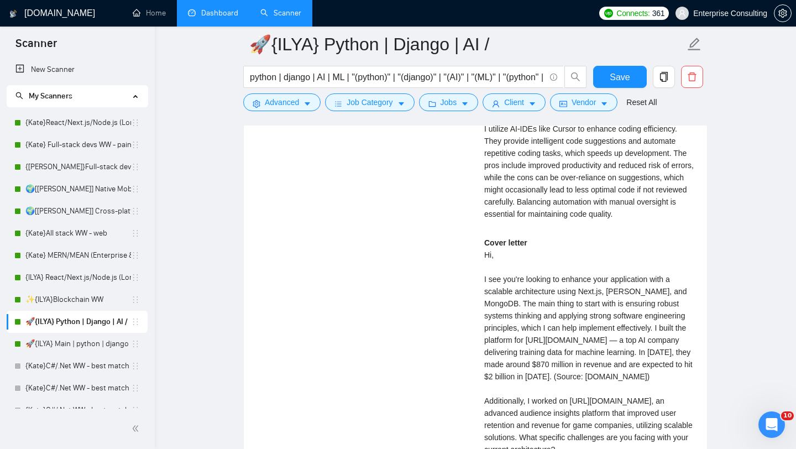
scroll to position [2480, 0]
